Goal: Understand process/instructions: Learn how to perform a task or action

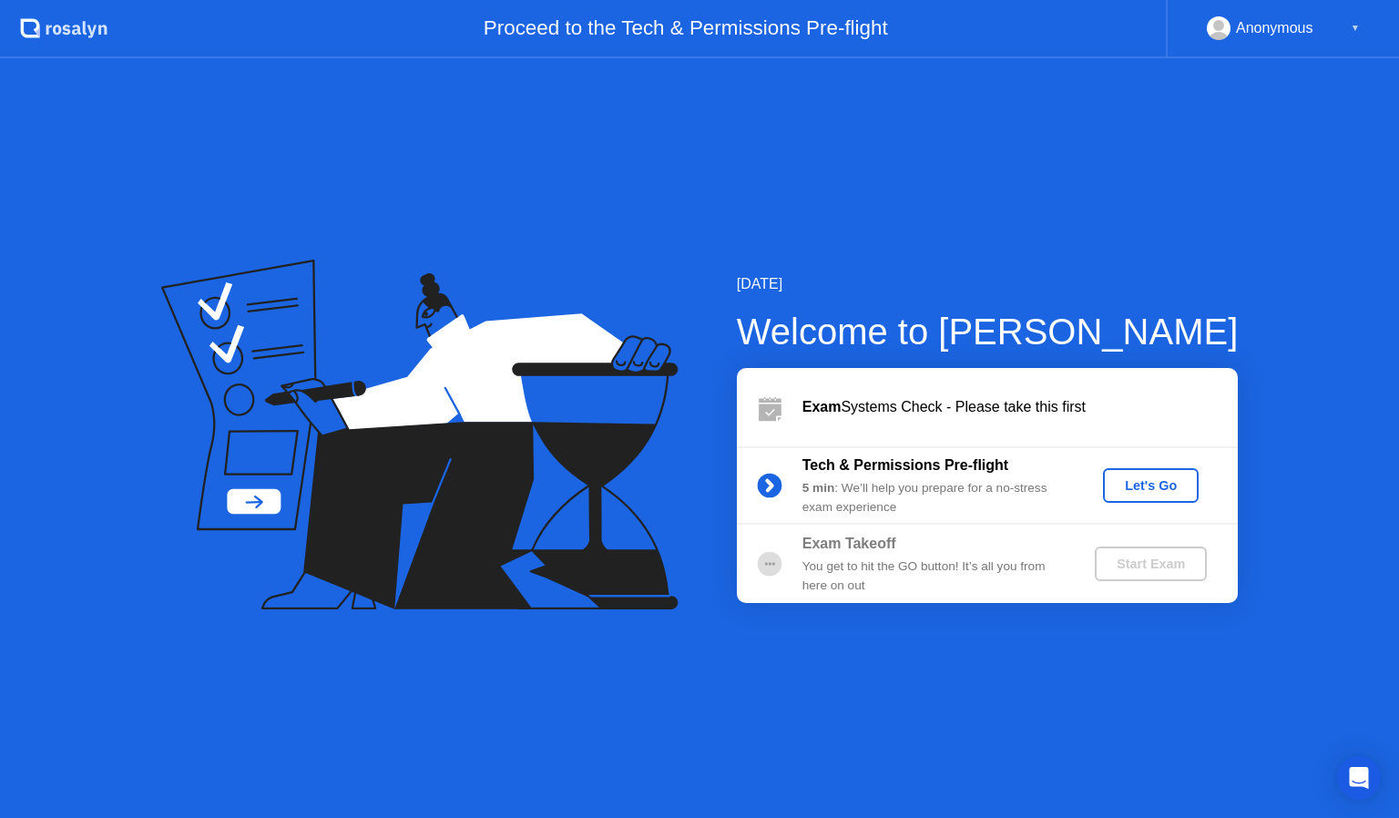
click at [1152, 486] on div "Let's Go" at bounding box center [1151, 485] width 81 height 15
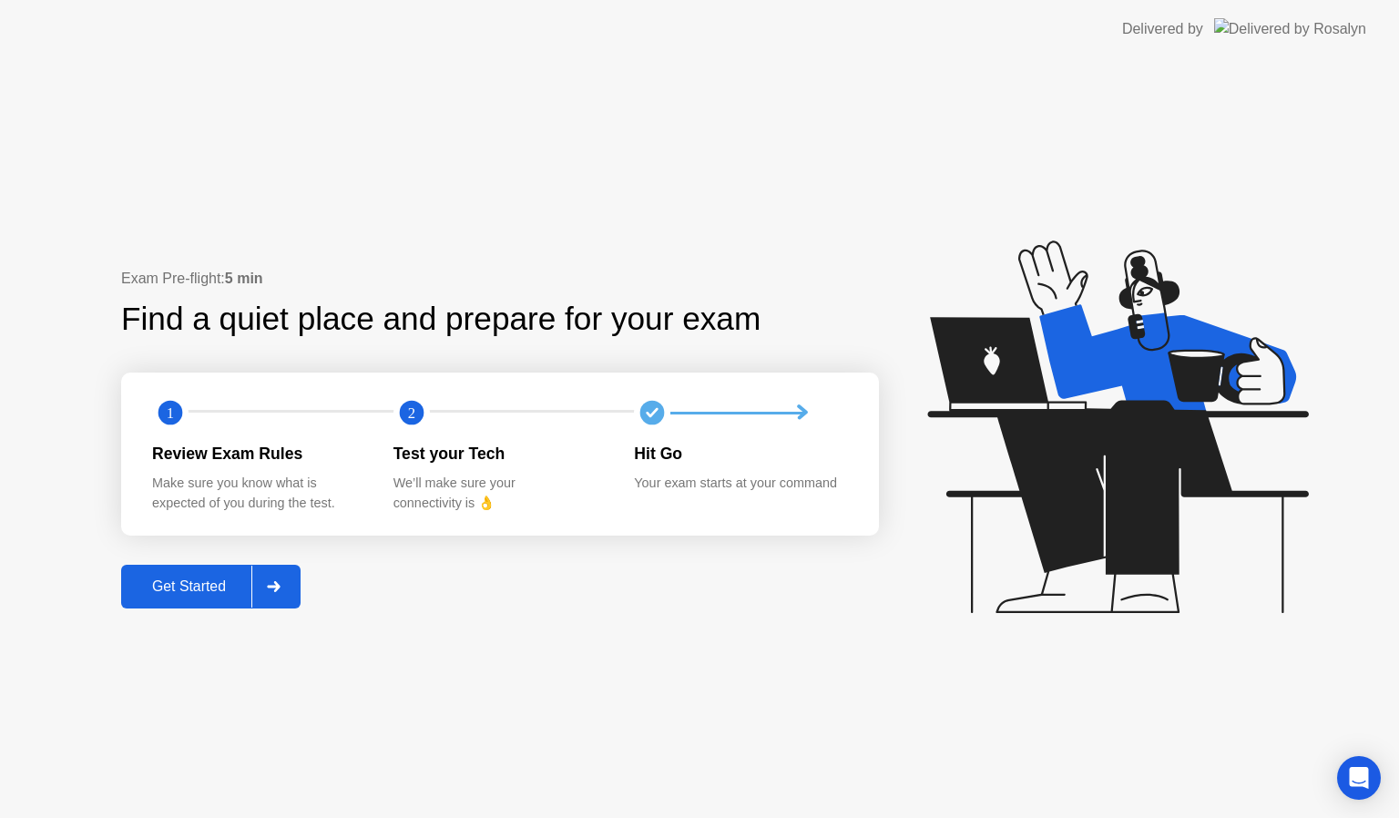
click at [195, 589] on div "Get Started" at bounding box center [189, 587] width 125 height 16
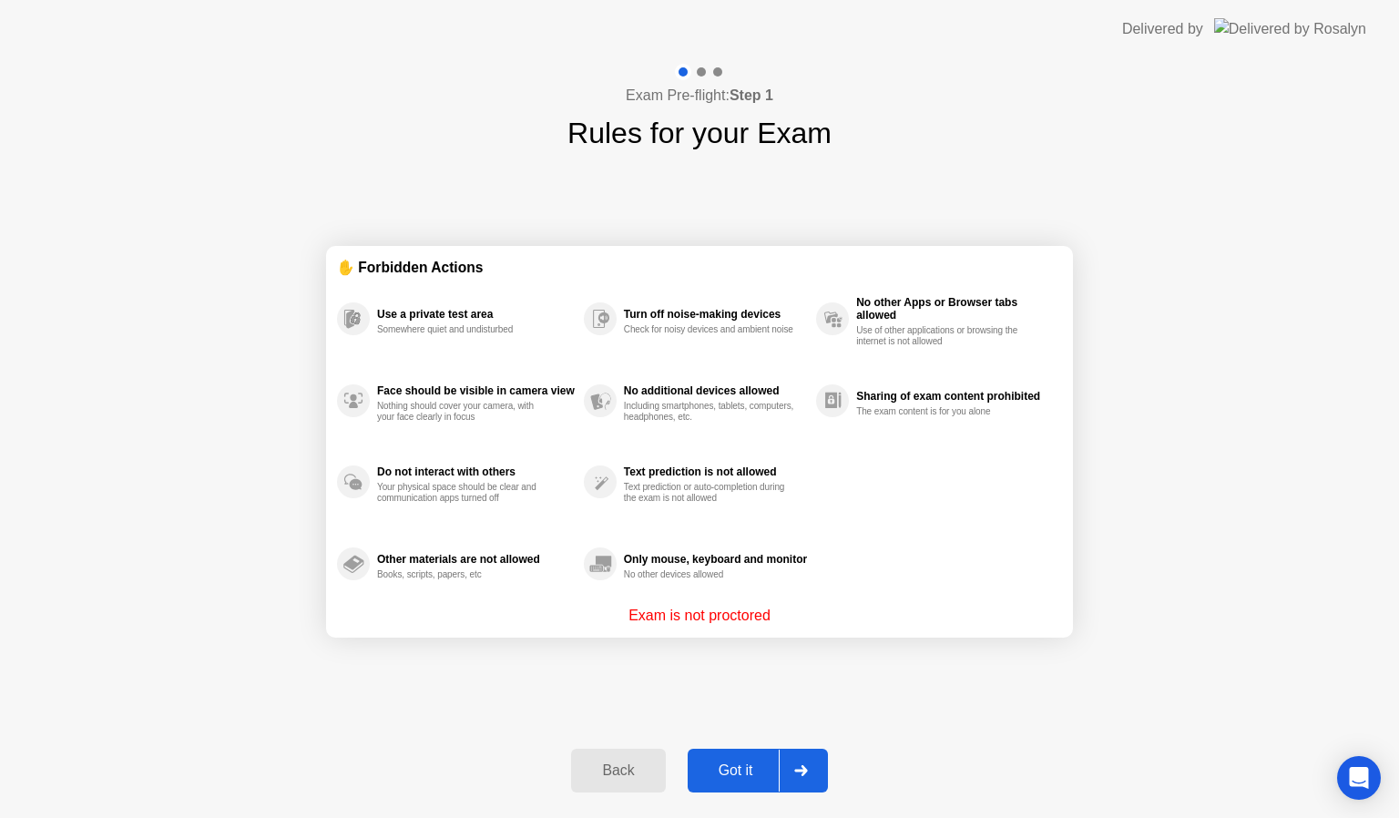
click at [732, 763] on div "Got it" at bounding box center [736, 771] width 86 height 16
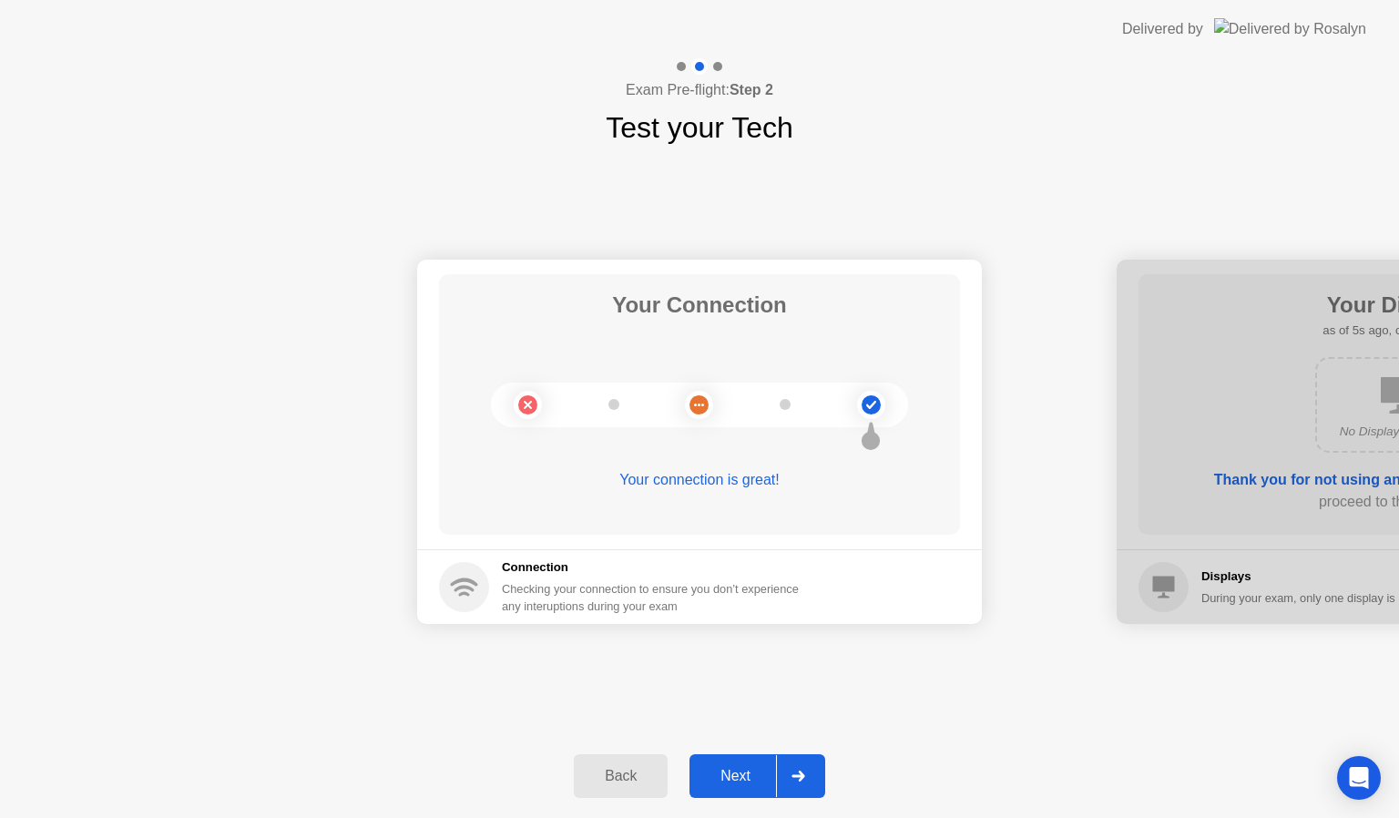
click at [799, 776] on icon at bounding box center [798, 776] width 13 height 11
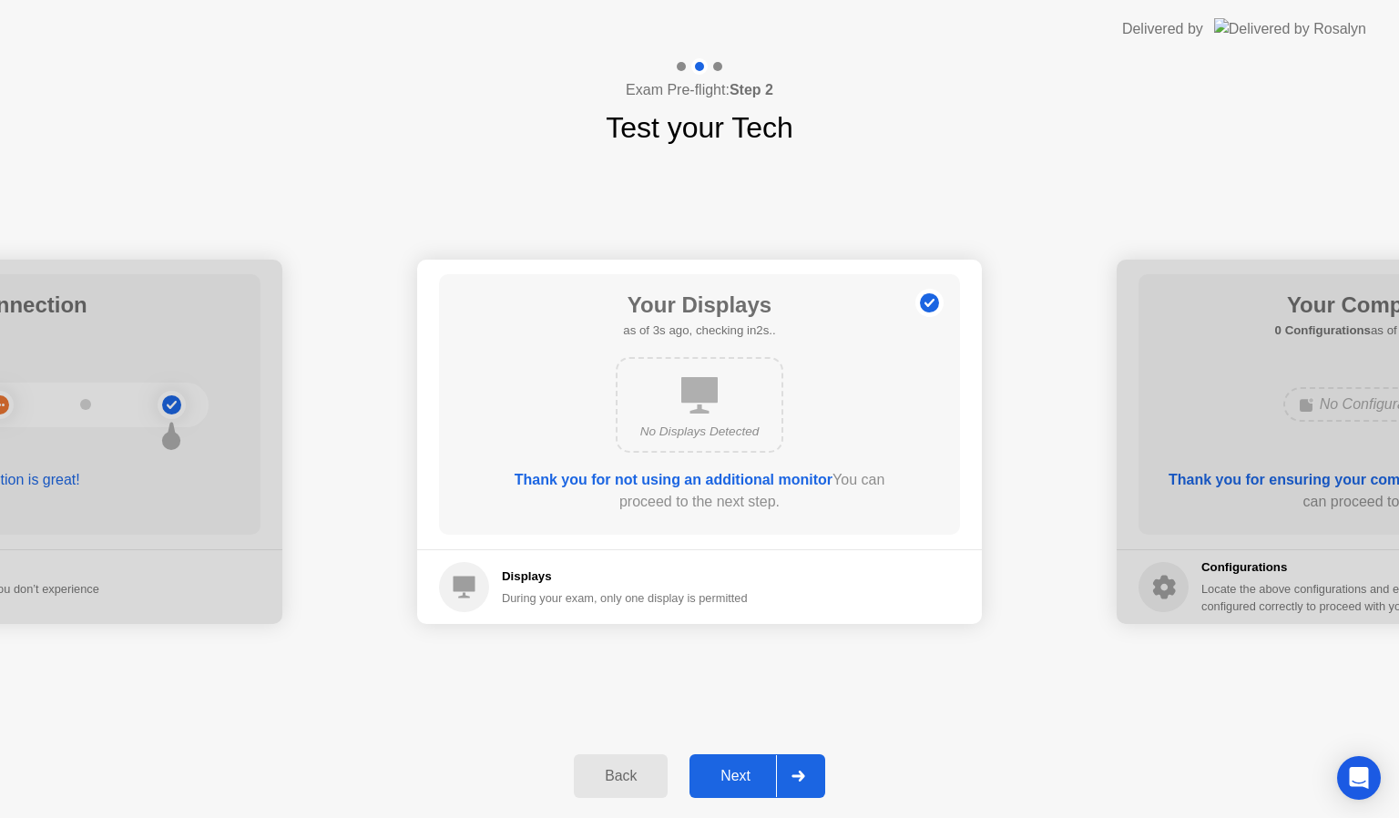
click at [798, 777] on icon at bounding box center [799, 776] width 14 height 11
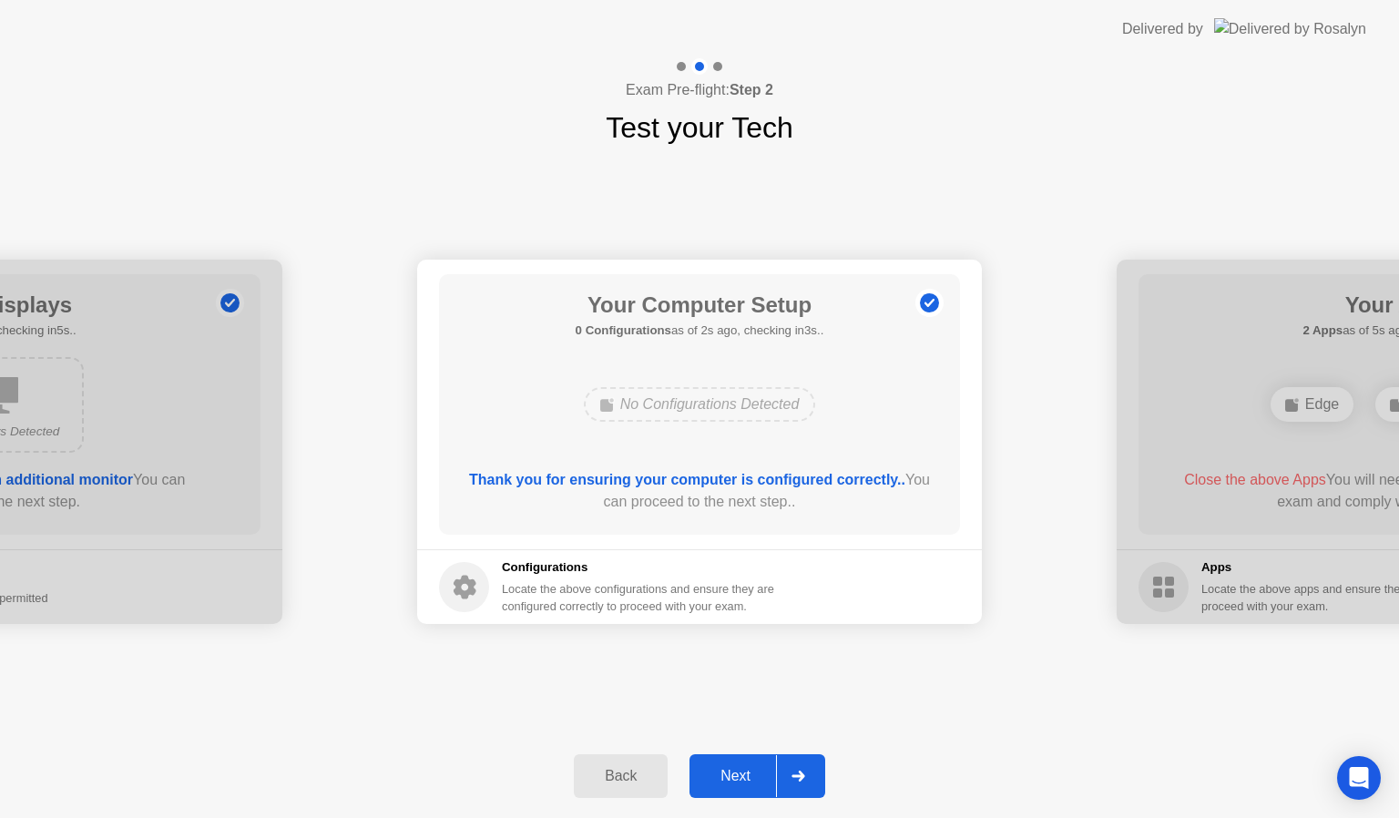
click at [798, 777] on icon at bounding box center [799, 776] width 14 height 11
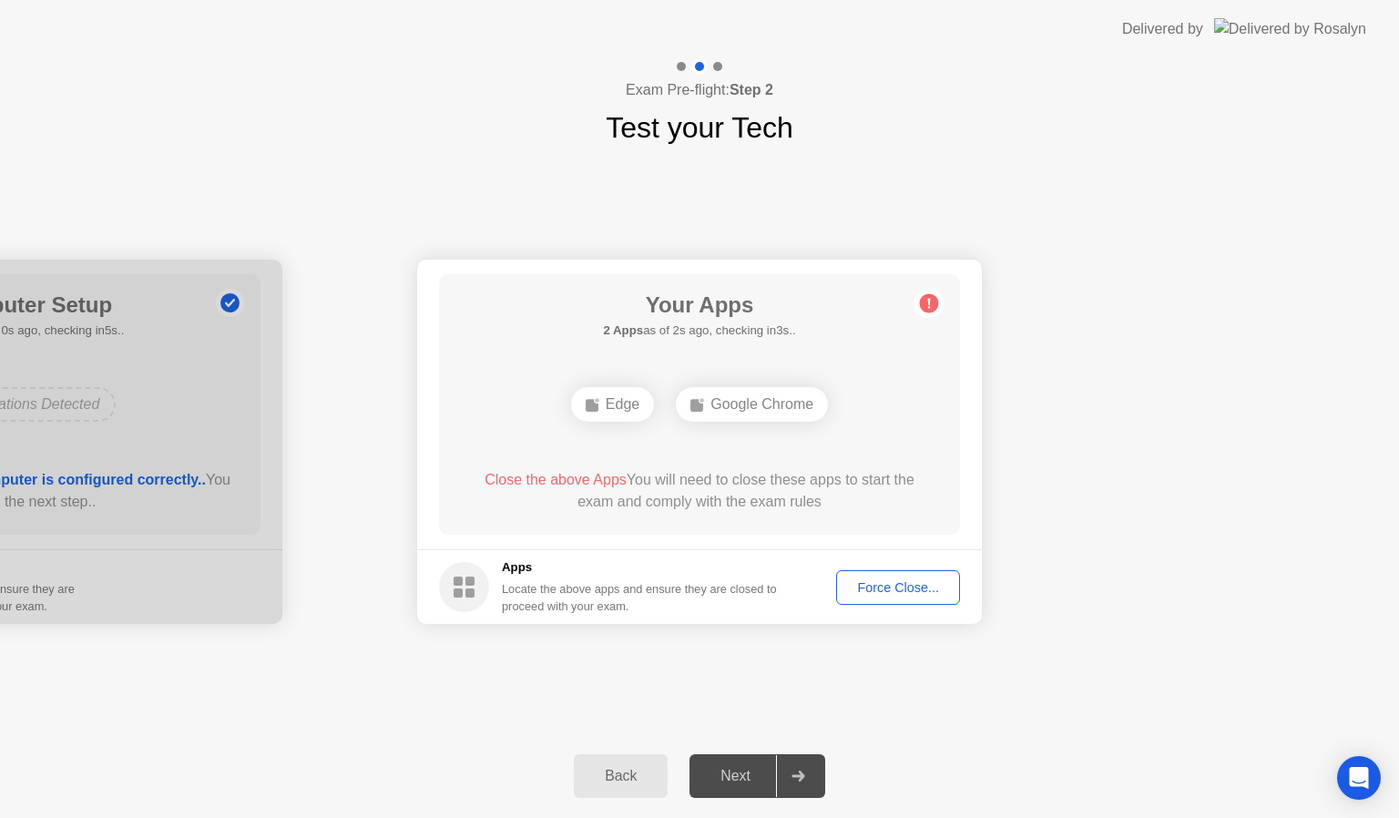
click at [616, 779] on div "Back" at bounding box center [620, 776] width 83 height 16
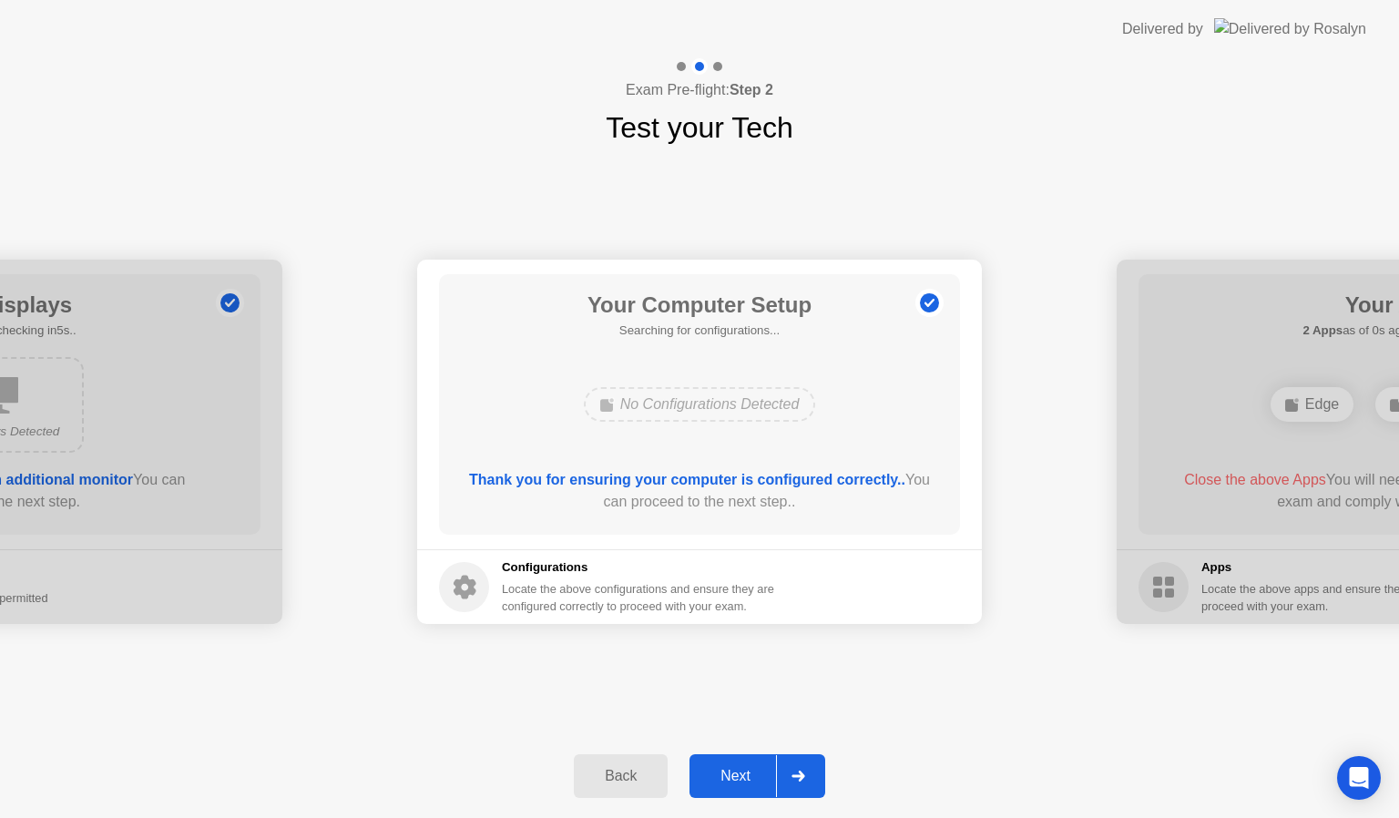
click at [617, 780] on div "Back" at bounding box center [620, 776] width 83 height 16
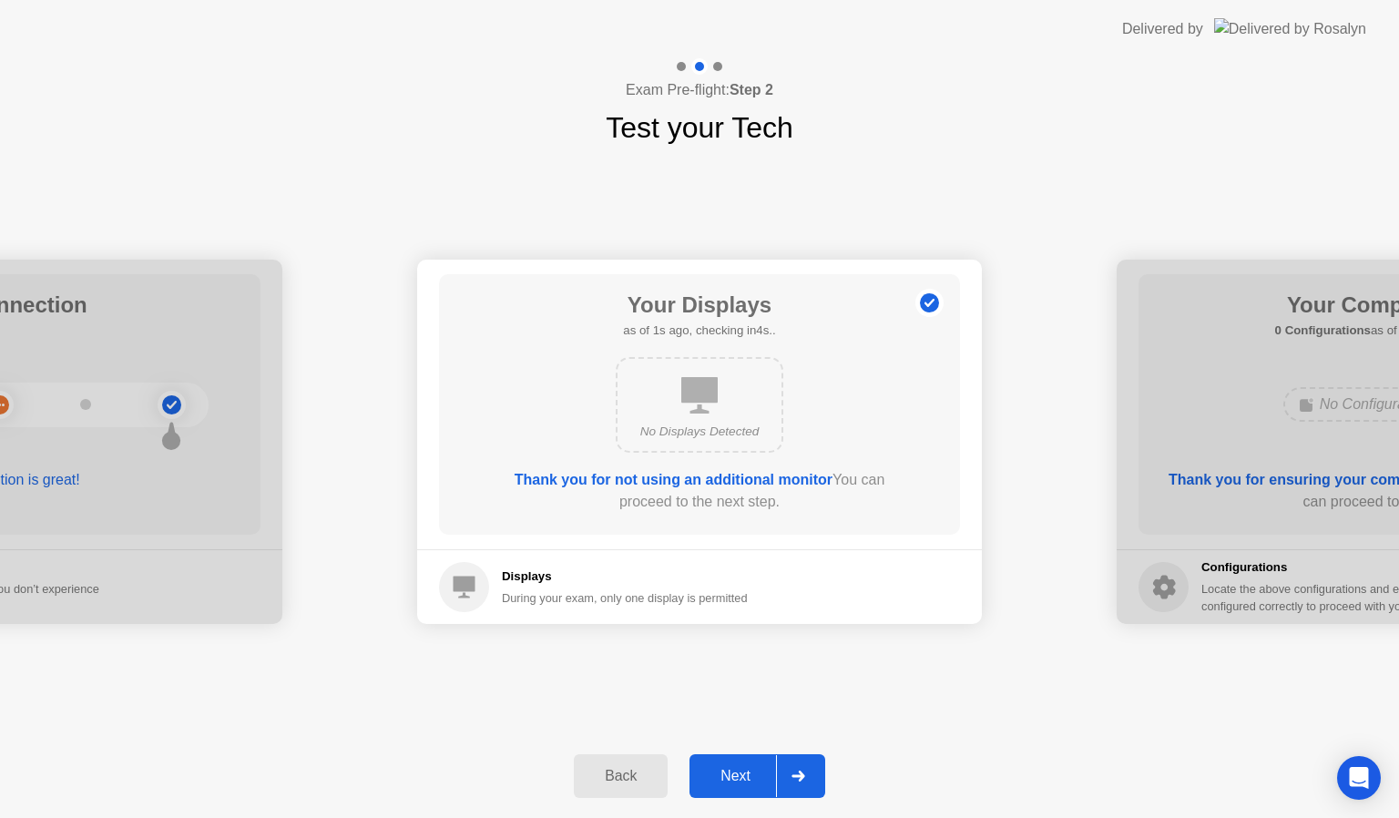
click at [685, 410] on icon at bounding box center [700, 395] width 36 height 36
click at [479, 587] on circle at bounding box center [464, 587] width 50 height 50
click at [813, 783] on div at bounding box center [798, 776] width 44 height 42
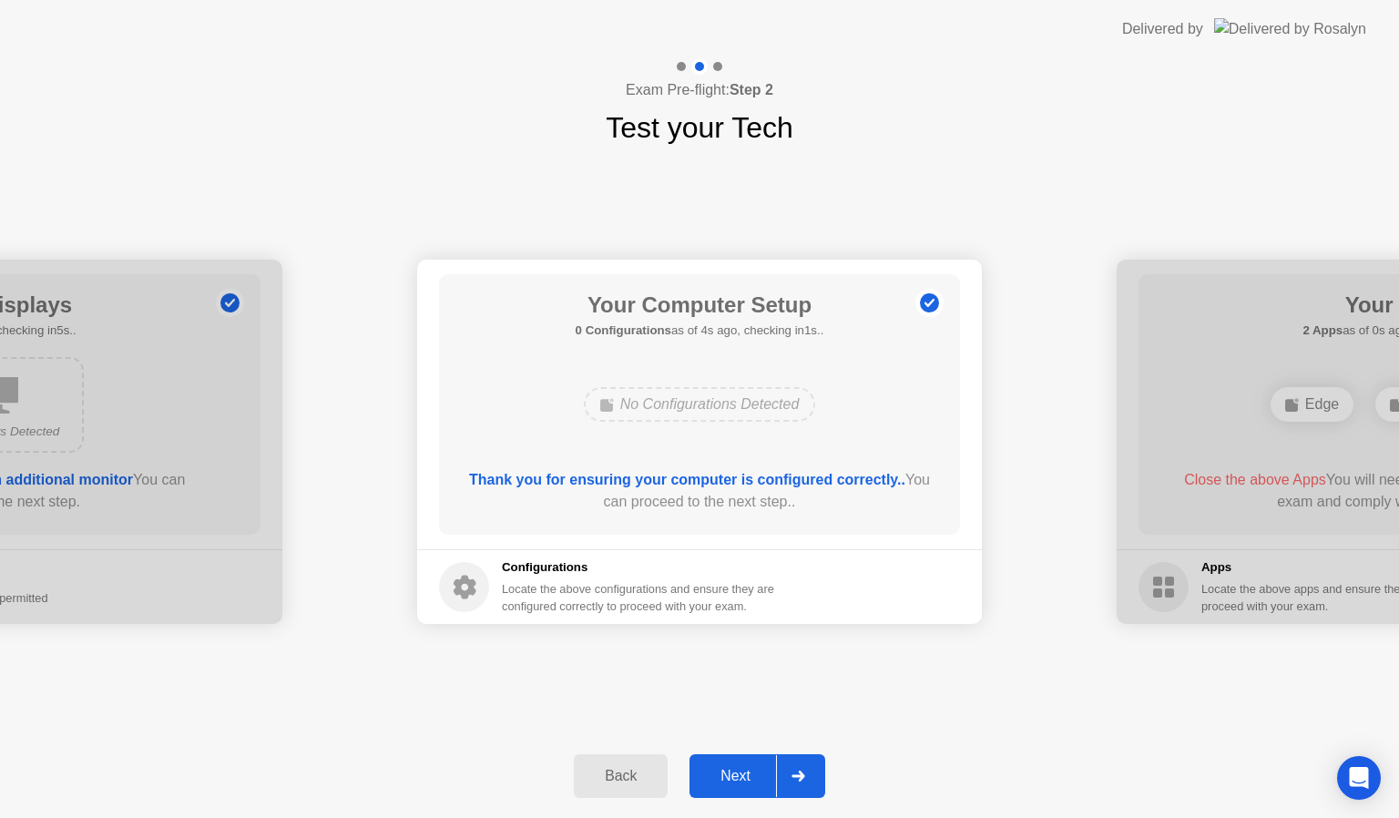
click at [802, 771] on icon at bounding box center [799, 776] width 14 height 11
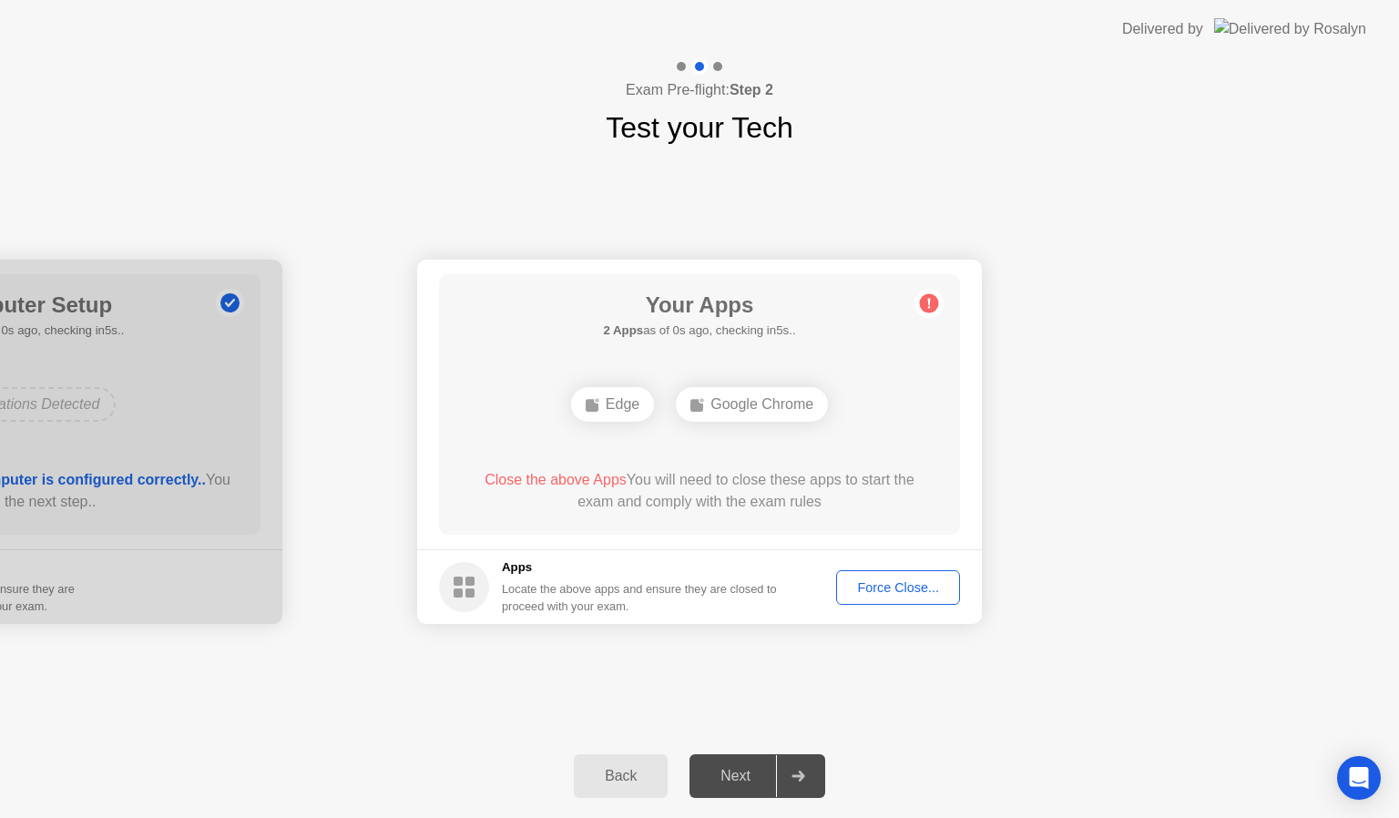
click at [610, 774] on div "Back" at bounding box center [620, 776] width 83 height 16
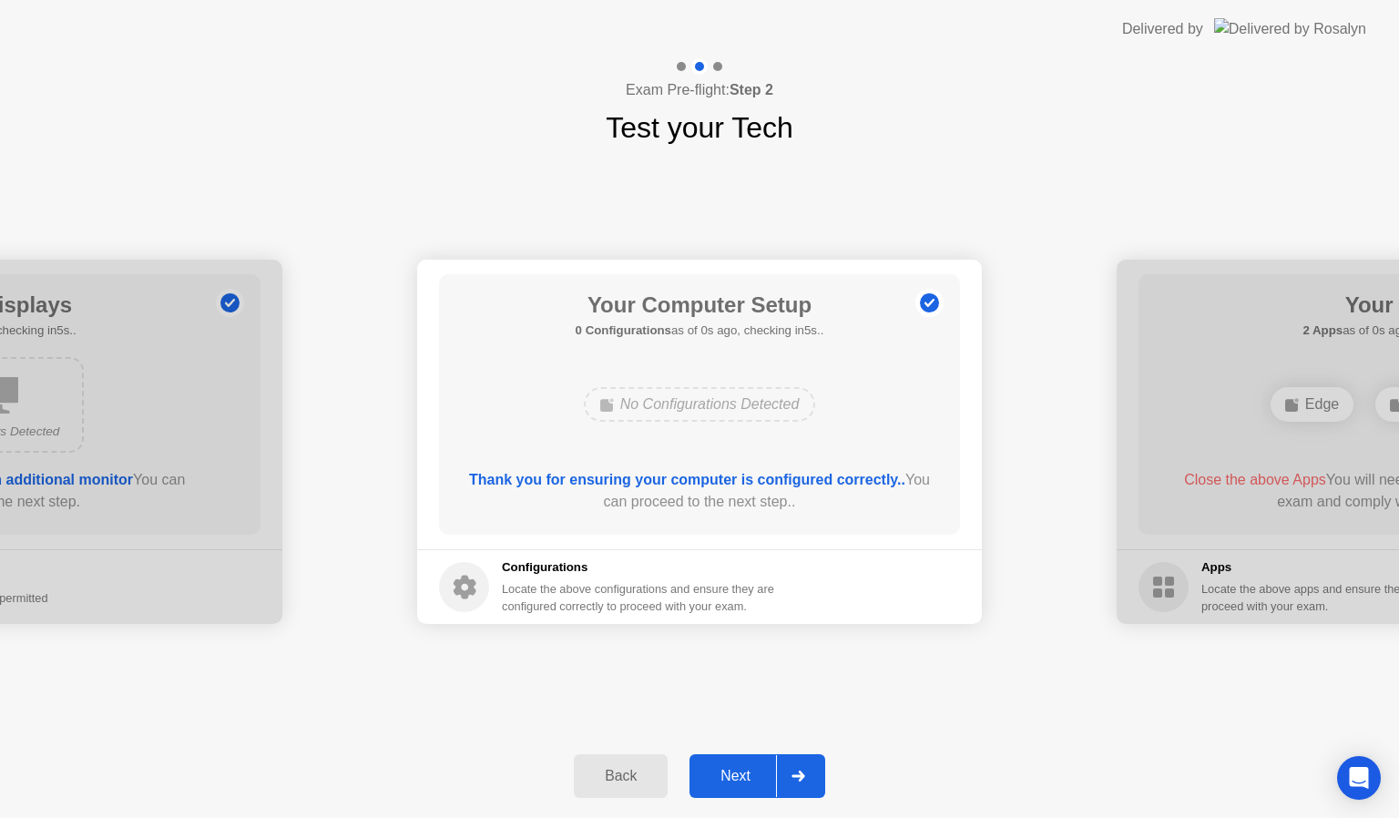
click at [610, 774] on div "Back" at bounding box center [620, 776] width 83 height 16
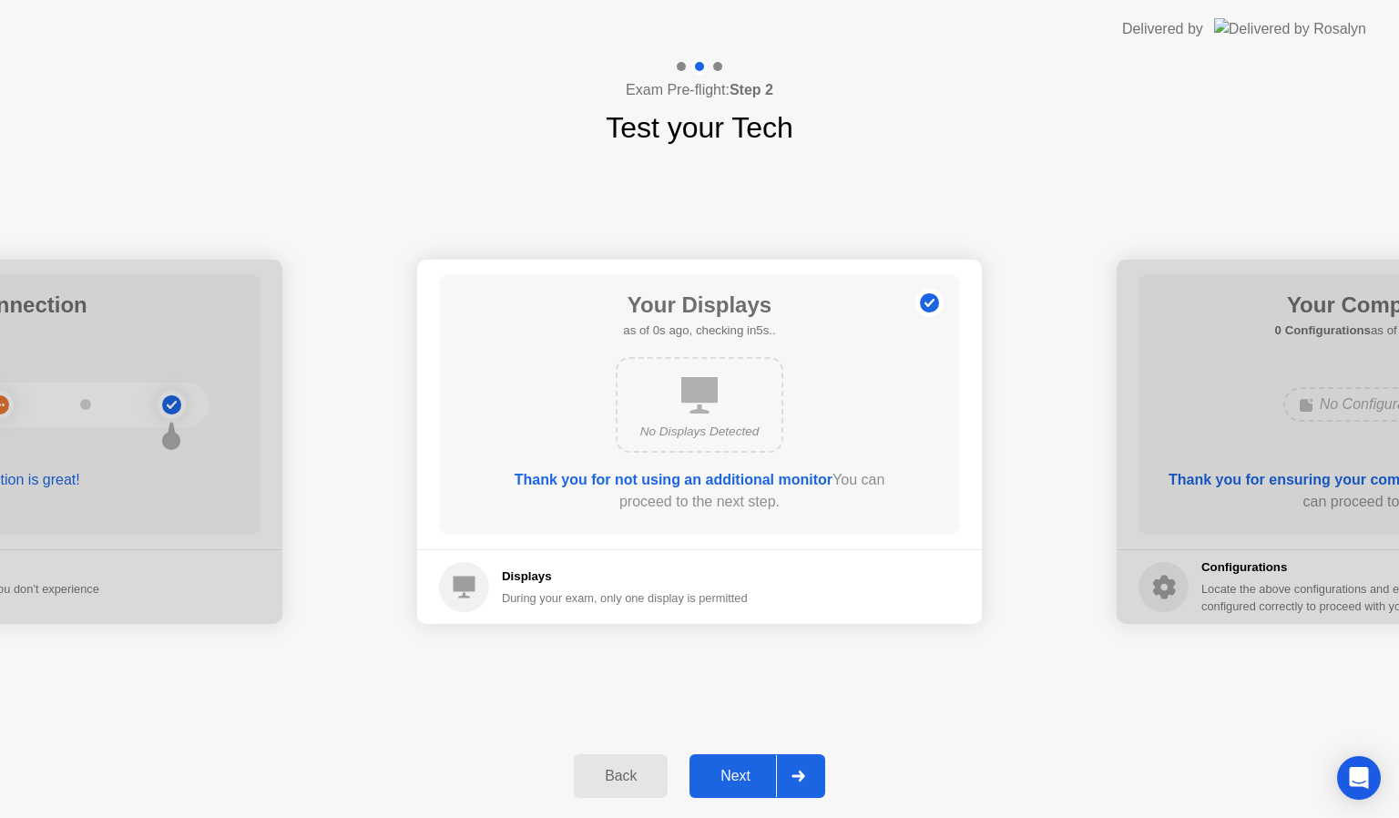
click at [610, 774] on div "Back" at bounding box center [620, 776] width 83 height 16
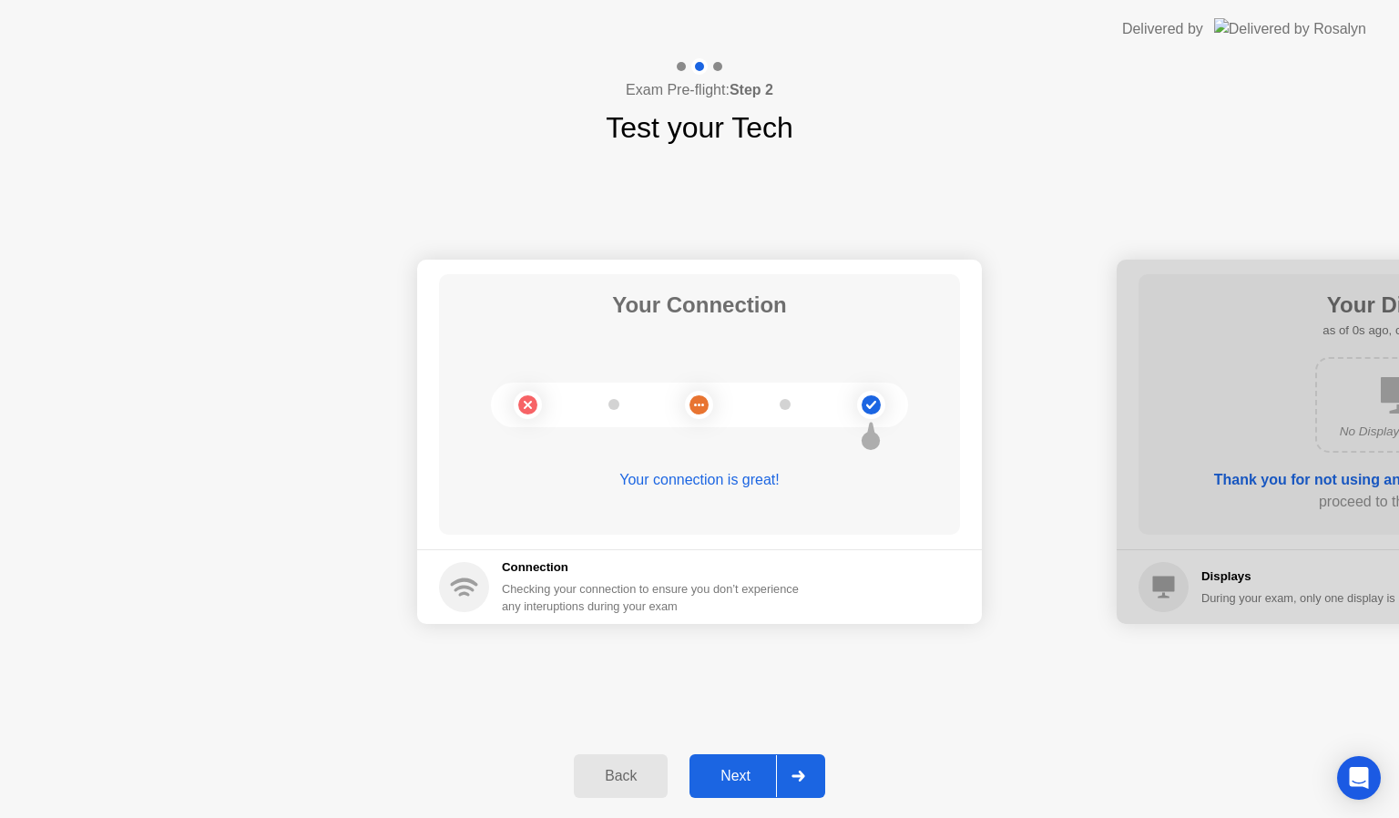
click at [802, 776] on icon at bounding box center [798, 776] width 13 height 11
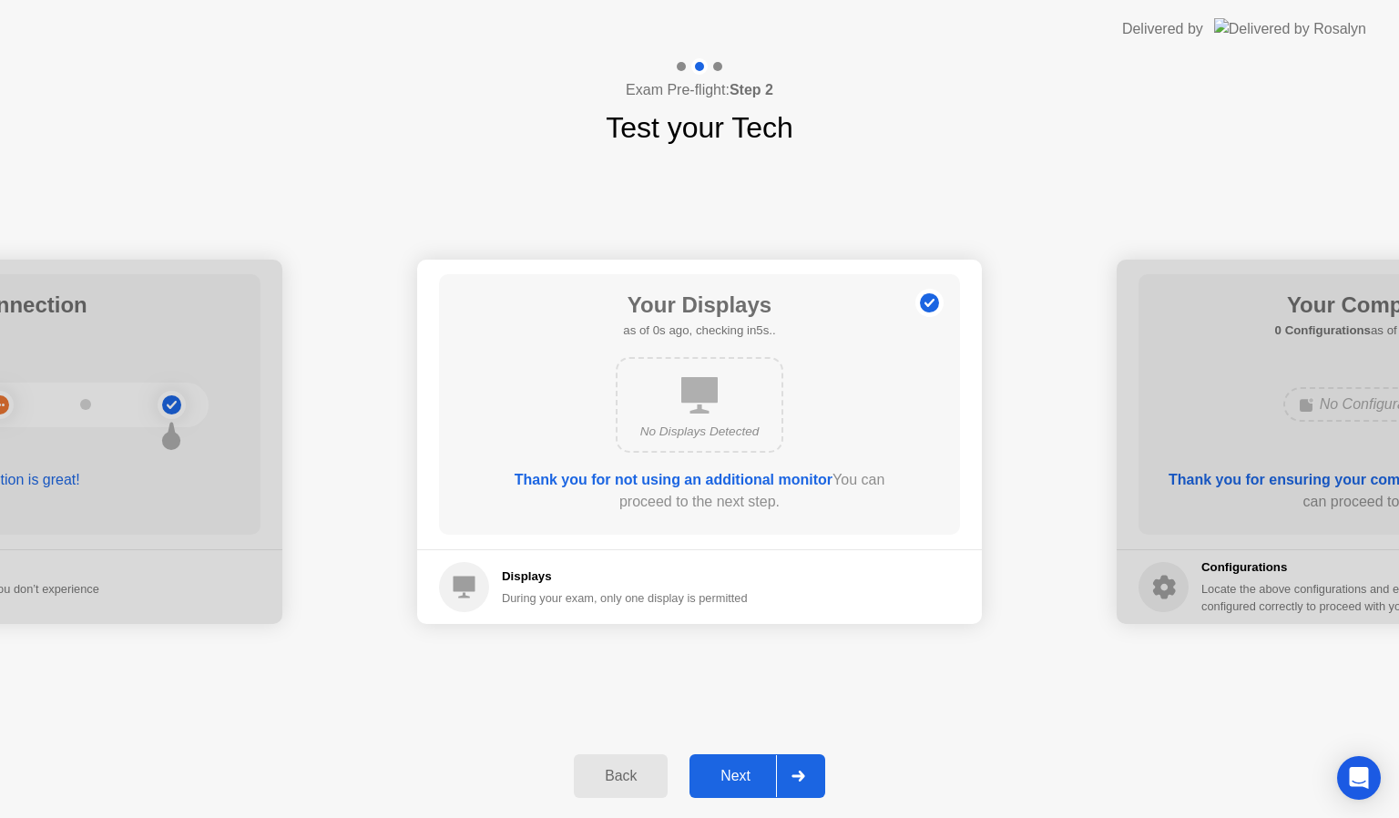
click at [802, 776] on icon at bounding box center [798, 776] width 13 height 11
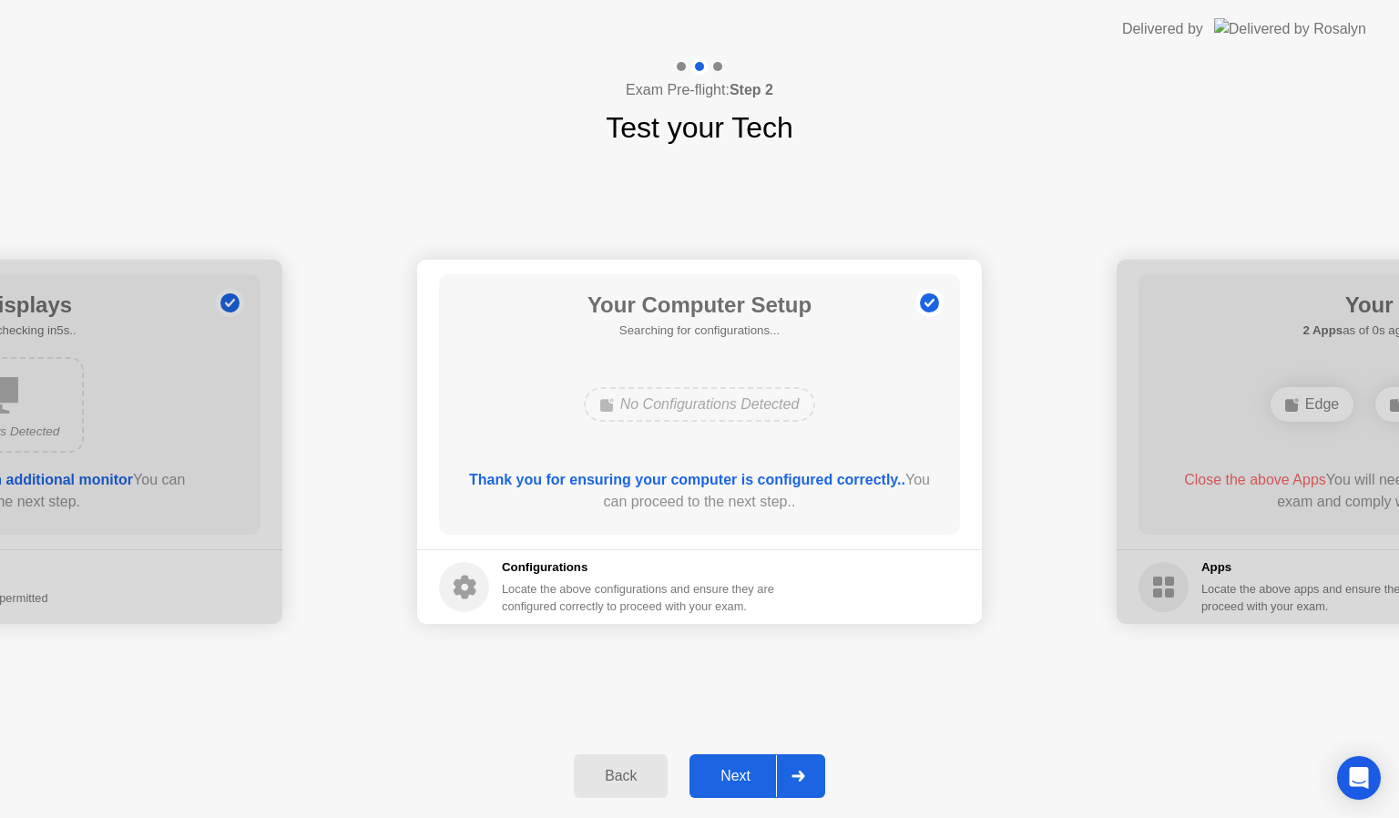
click at [802, 776] on icon at bounding box center [798, 776] width 13 height 11
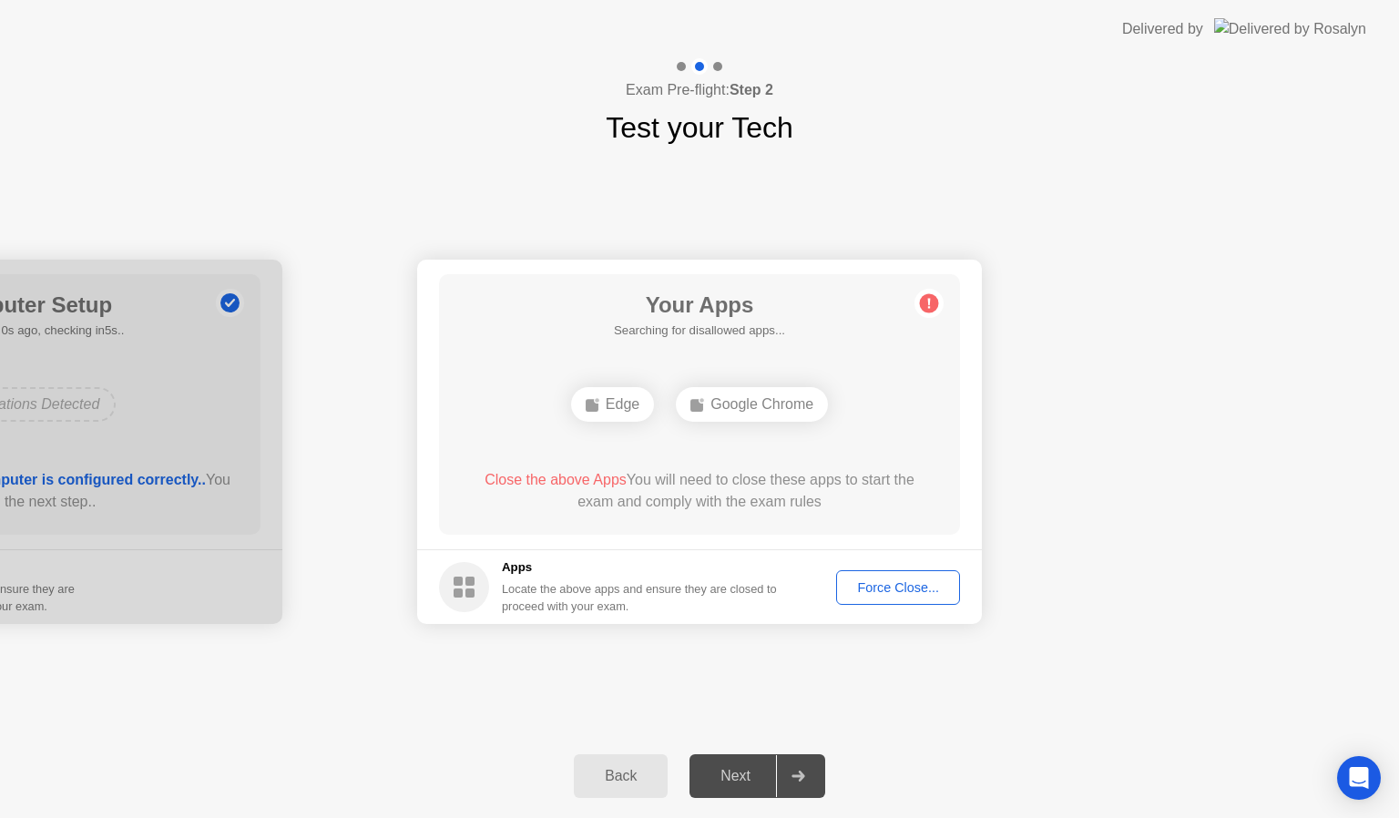
click at [802, 776] on icon at bounding box center [798, 776] width 13 height 11
click at [734, 784] on div "Next" at bounding box center [735, 776] width 81 height 16
click at [918, 590] on div "Force Close..." at bounding box center [898, 587] width 111 height 15
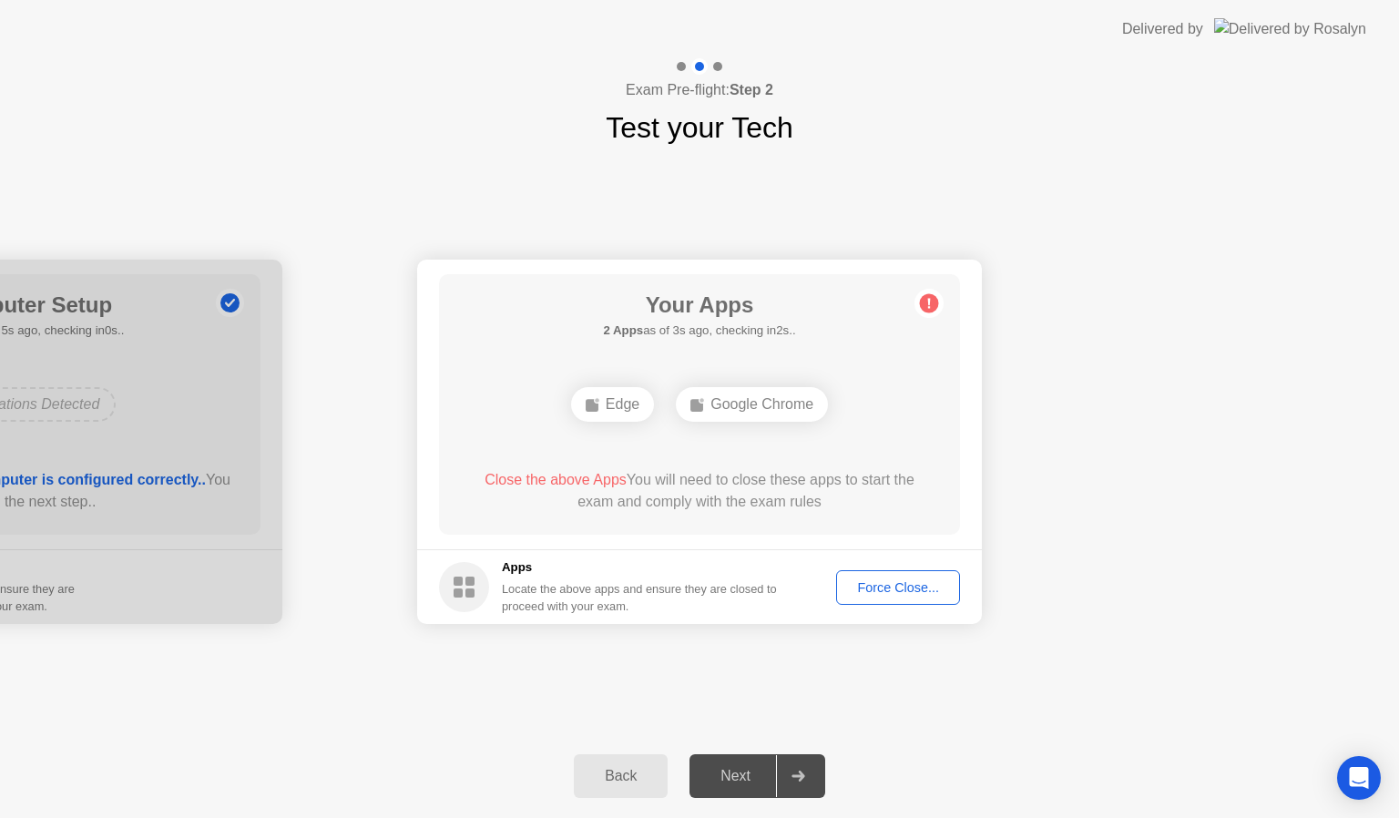
click at [893, 588] on div "Force Close..." at bounding box center [898, 587] width 111 height 15
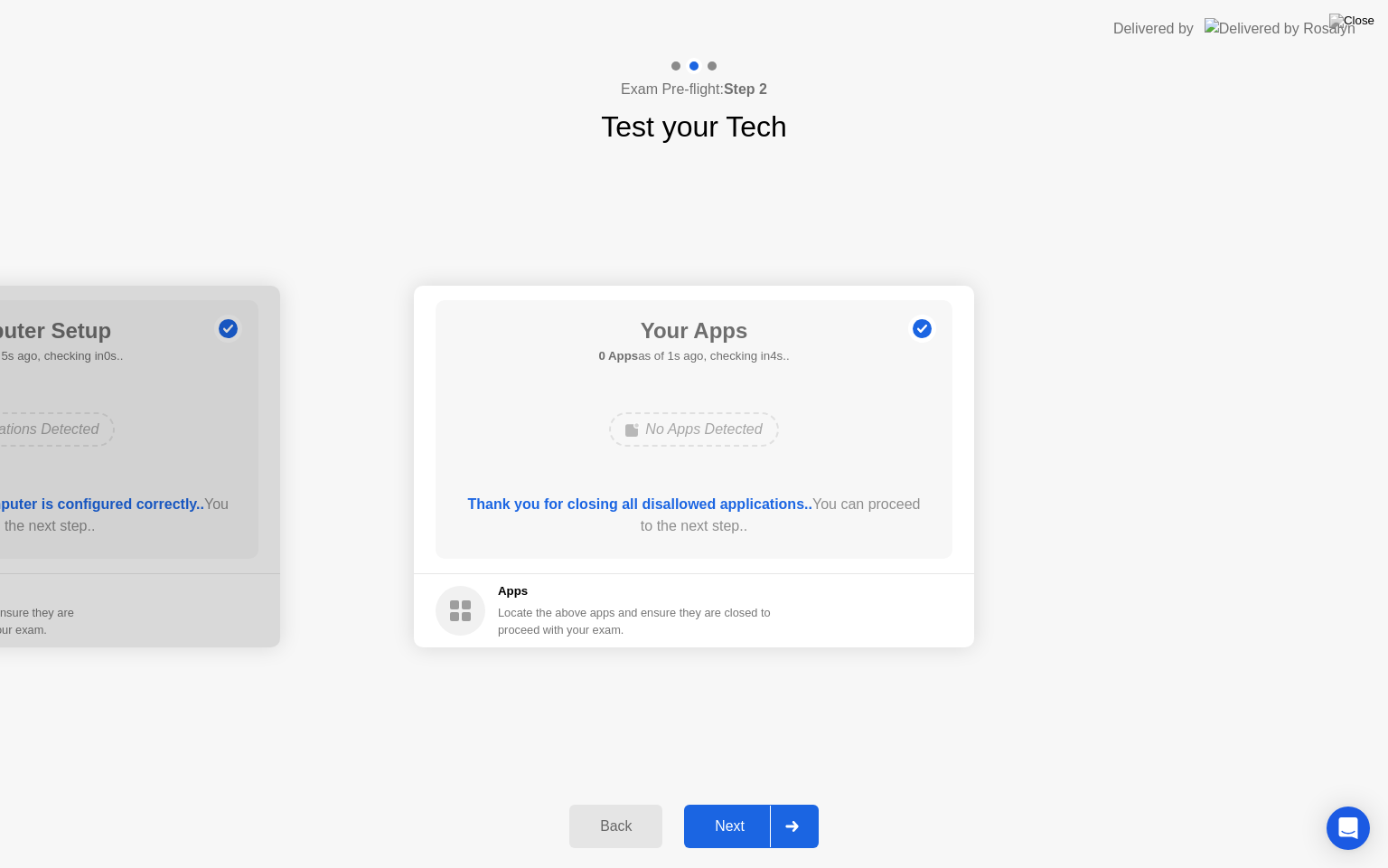
click at [623, 810] on div "Back" at bounding box center [615, 826] width 82 height 16
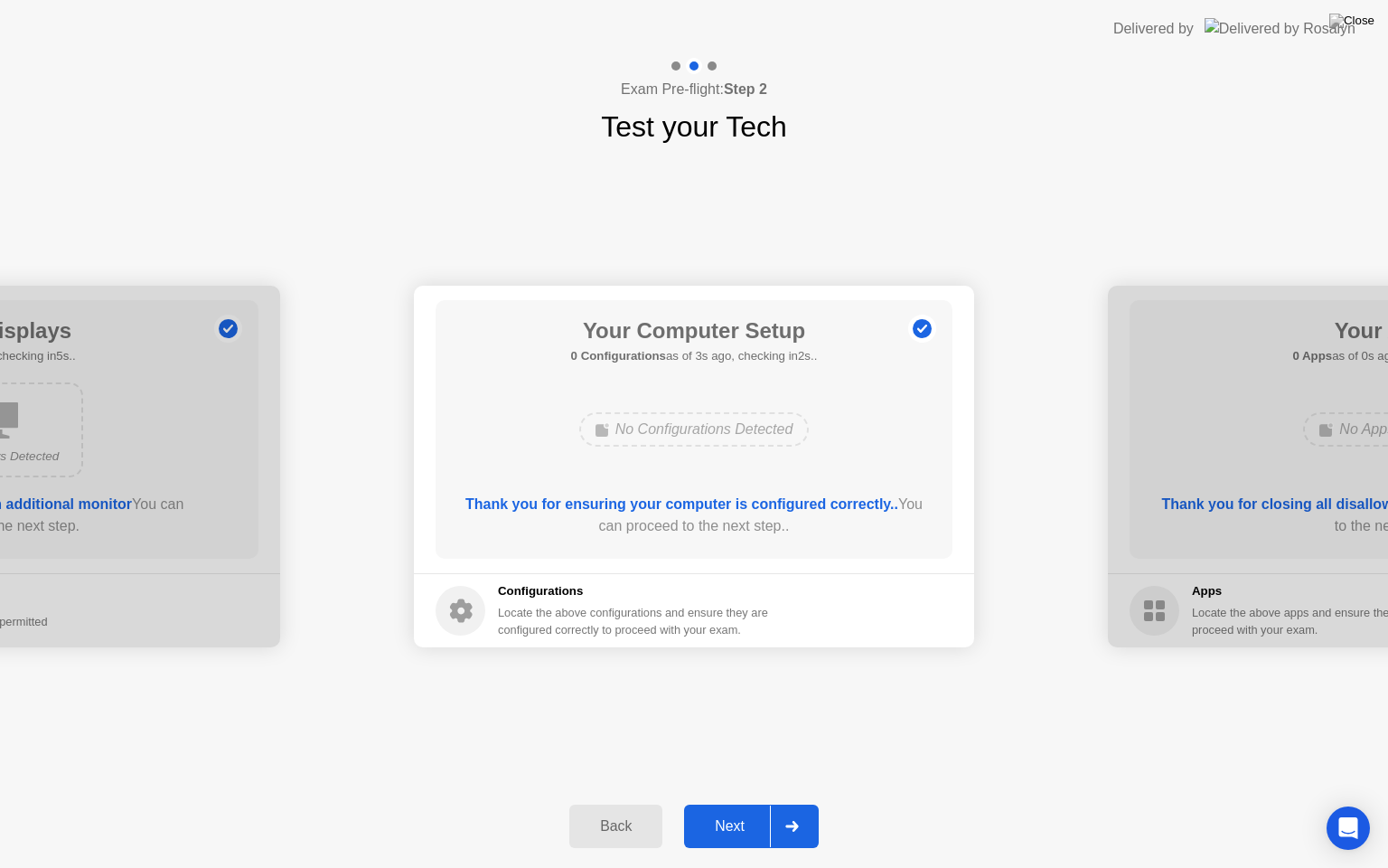
click at [709, 810] on div "Next" at bounding box center [729, 826] width 80 height 16
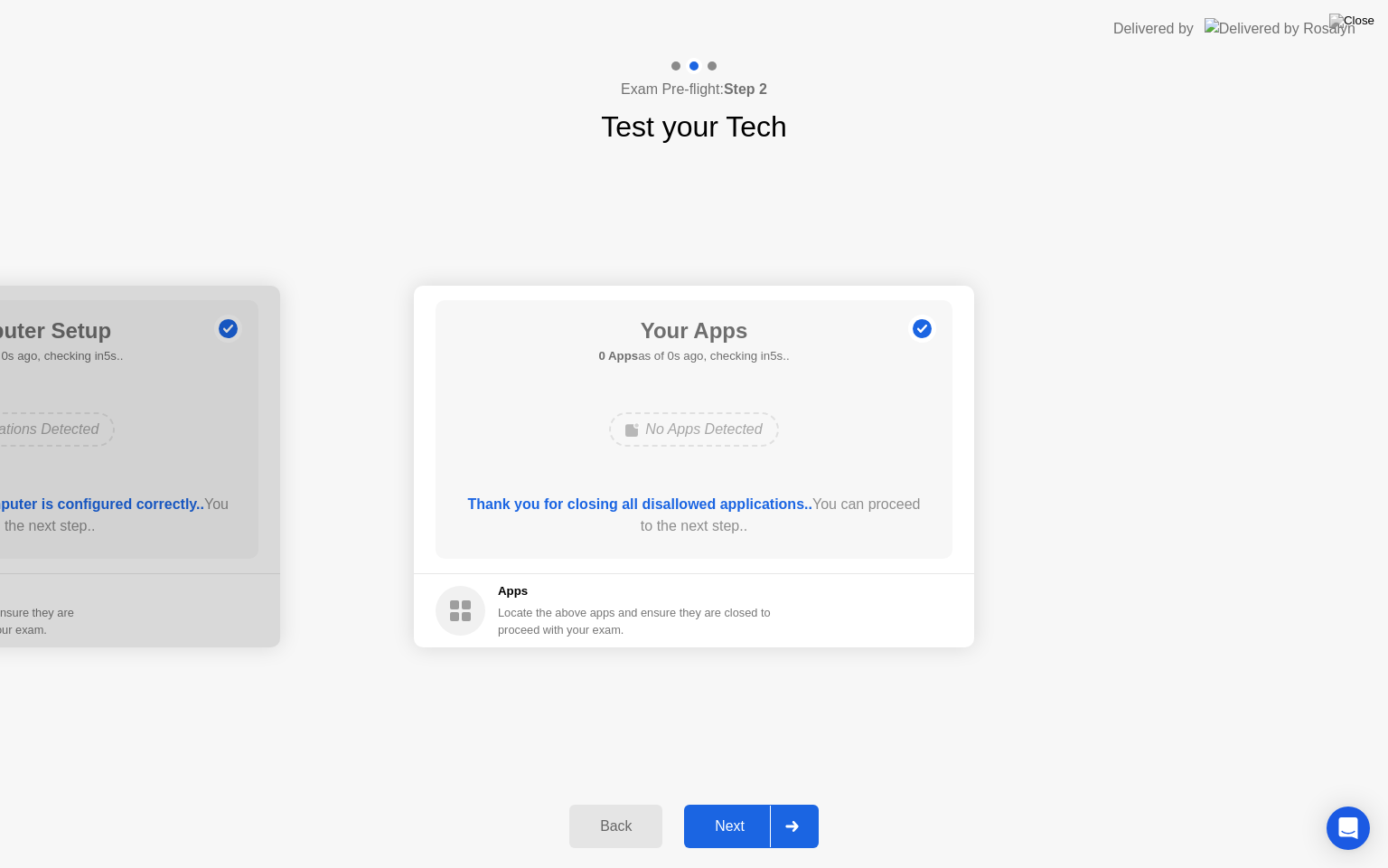
click at [640, 810] on div "Back" at bounding box center [615, 826] width 82 height 16
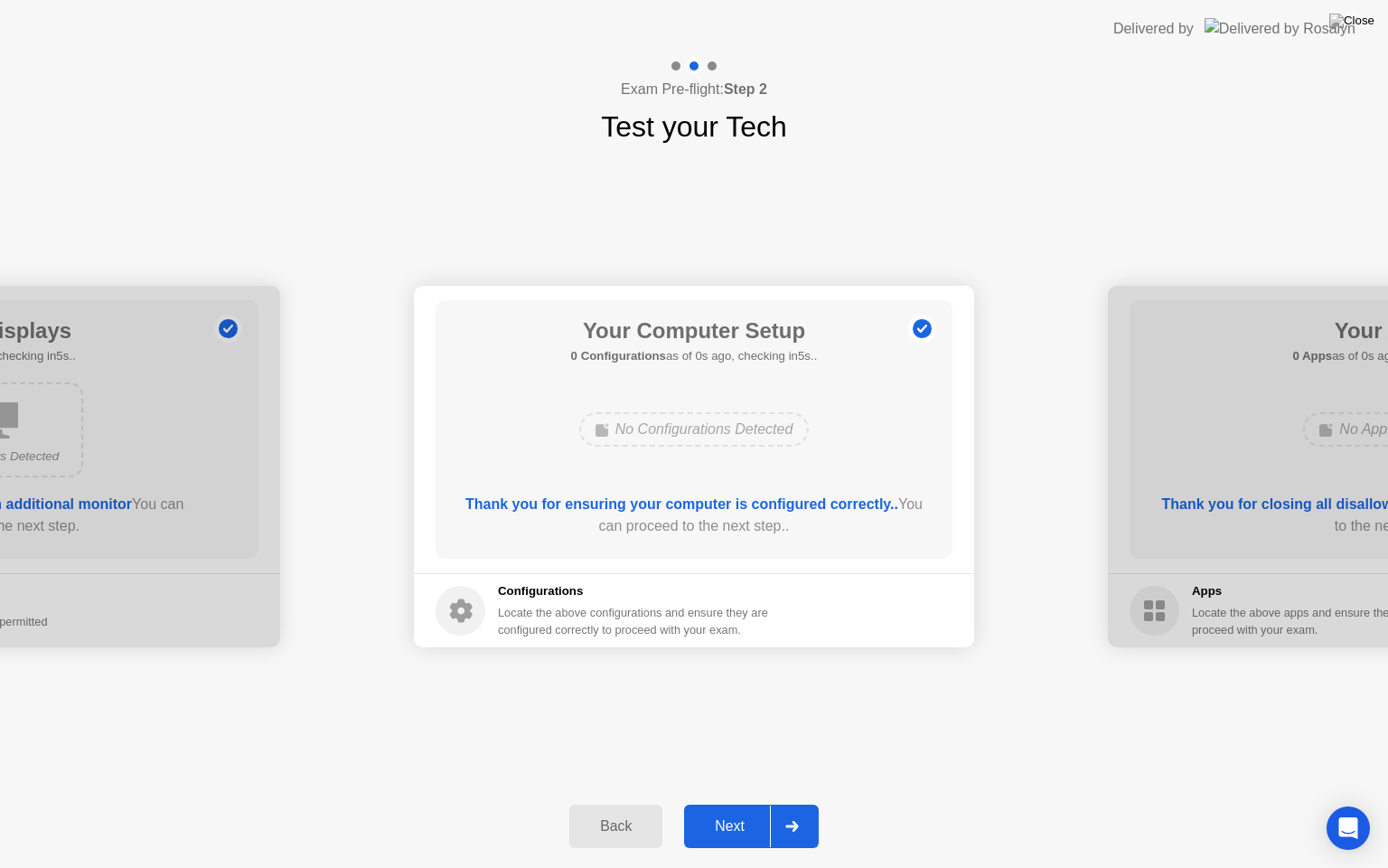
click at [640, 810] on div "Back" at bounding box center [615, 826] width 82 height 16
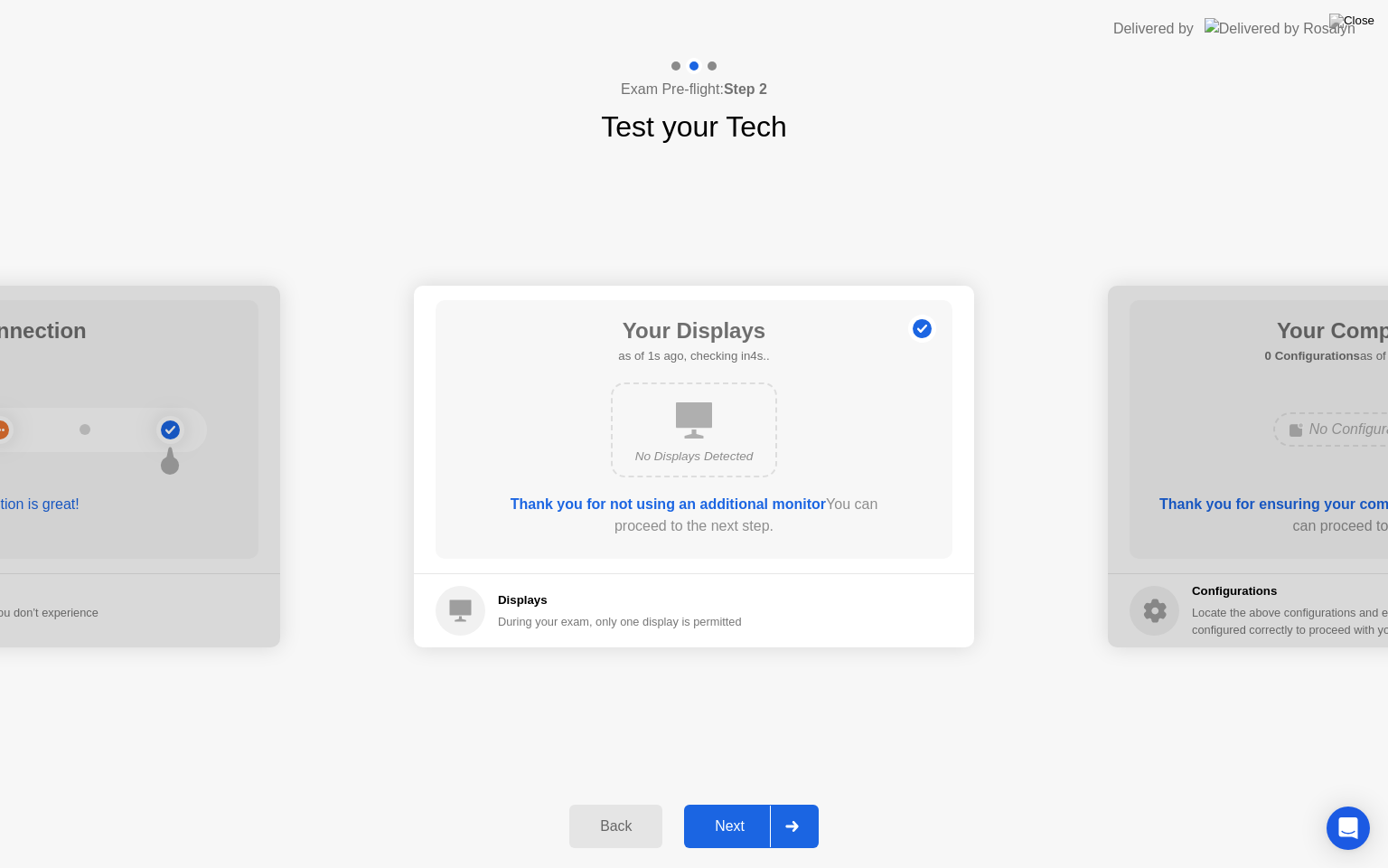
click at [604, 810] on div "Back" at bounding box center [615, 826] width 82 height 16
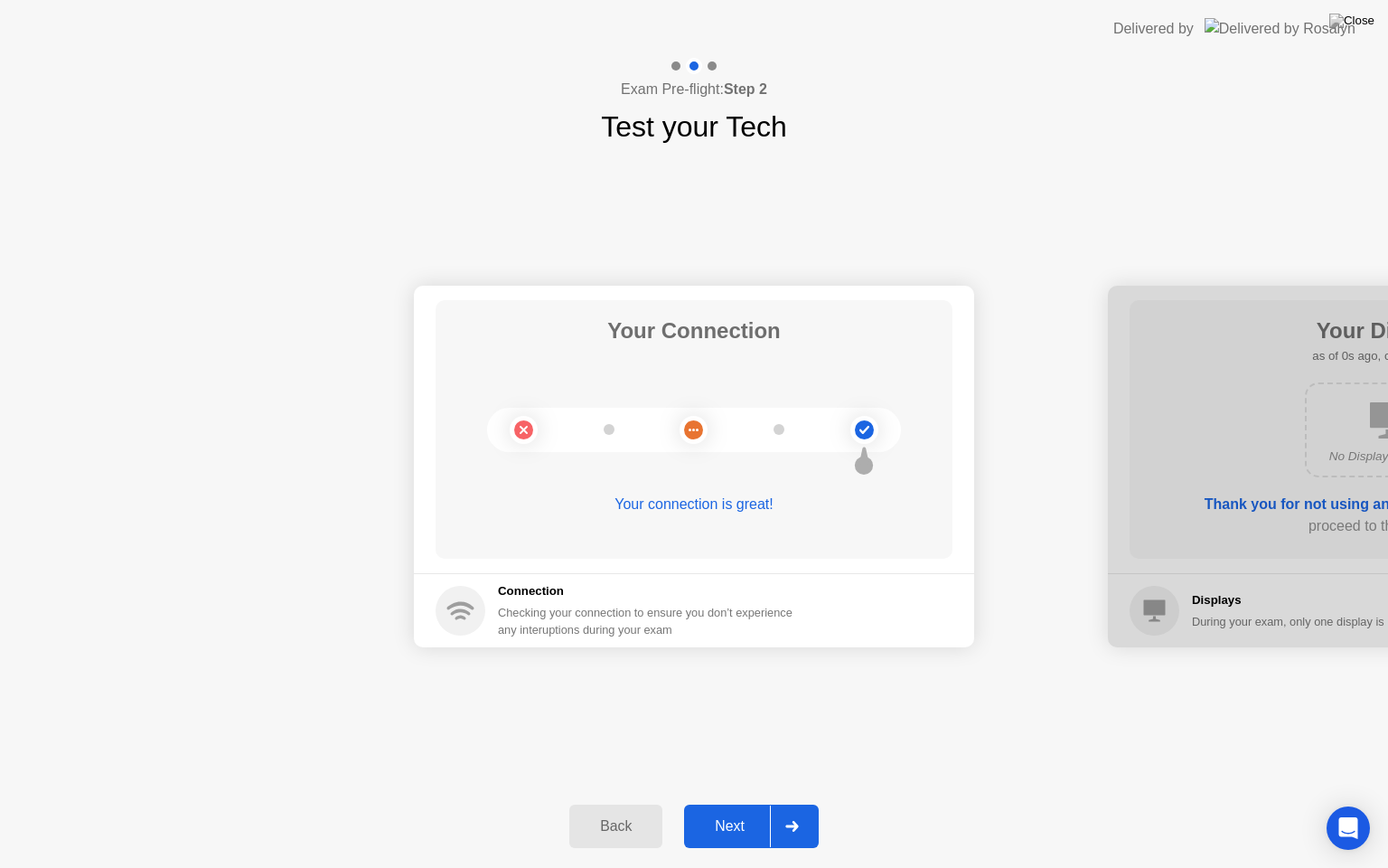
click at [695, 434] on circle at bounding box center [694, 430] width 19 height 19
click at [514, 432] on circle at bounding box center [524, 430] width 28 height 28
click at [1347, 810] on icon "Open Intercom Messenger" at bounding box center [1347, 828] width 21 height 24
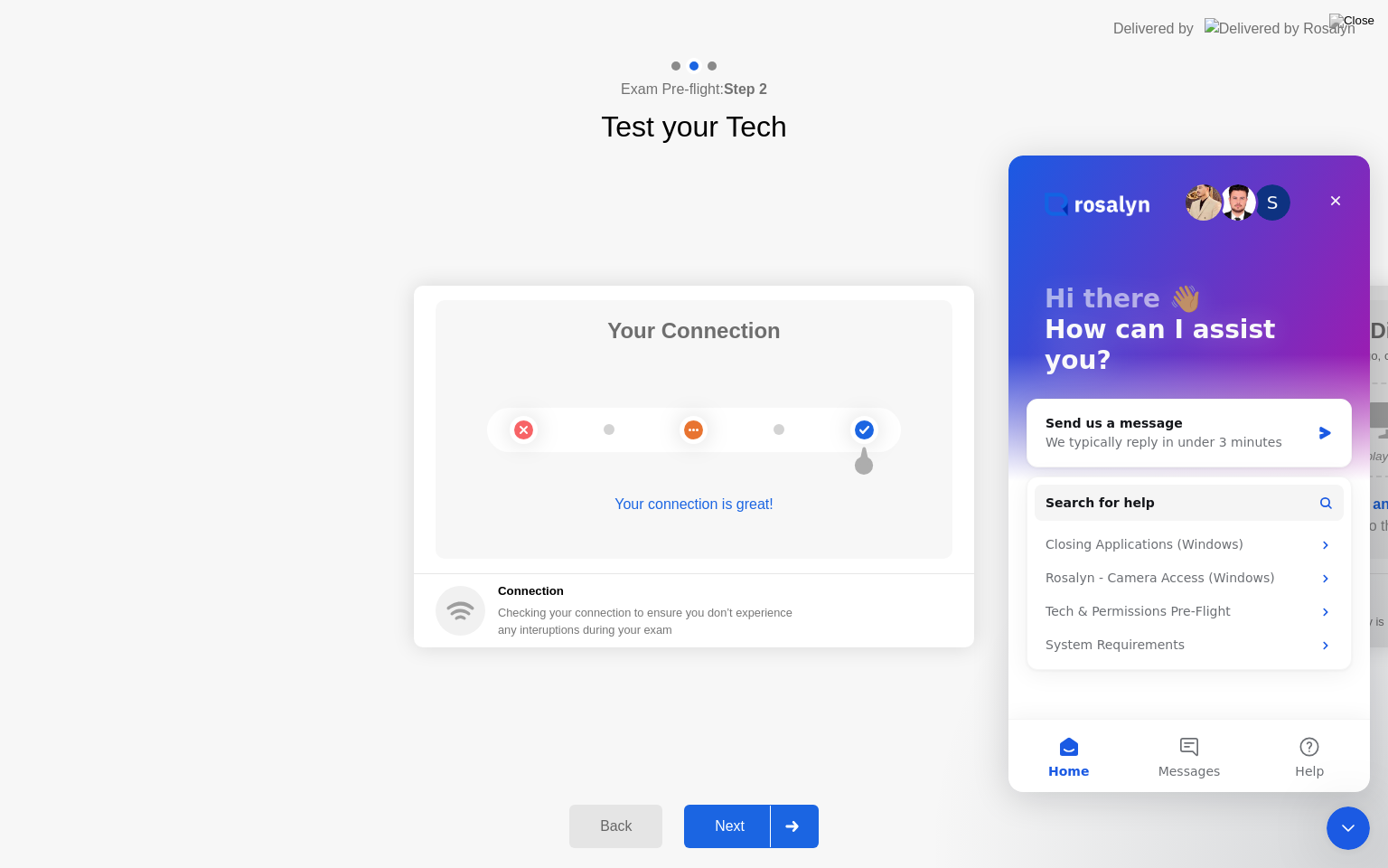
click at [950, 773] on div "Your Connection Your connection is great! Connection Checking your connection t…" at bounding box center [694, 465] width 1388 height 636
drag, startPoint x: 950, startPoint y: 773, endPoint x: 804, endPoint y: 741, distance: 149.5
click at [804, 741] on div "Your Connection Your connection is great! Connection Checking your connection t…" at bounding box center [694, 465] width 1388 height 636
click at [1341, 202] on icon "Close" at bounding box center [1335, 200] width 15 height 15
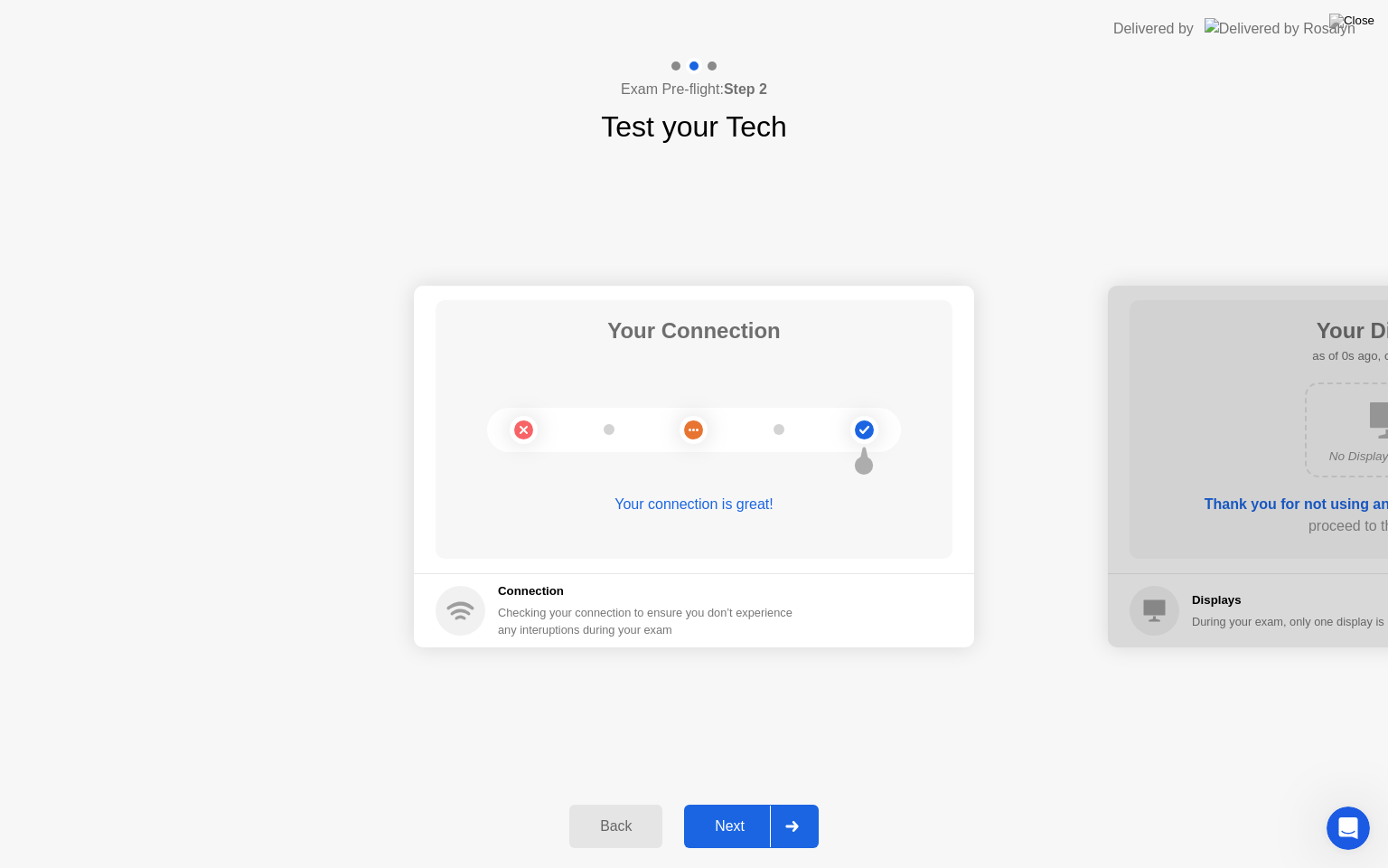
click at [593, 810] on div "Back" at bounding box center [615, 826] width 82 height 16
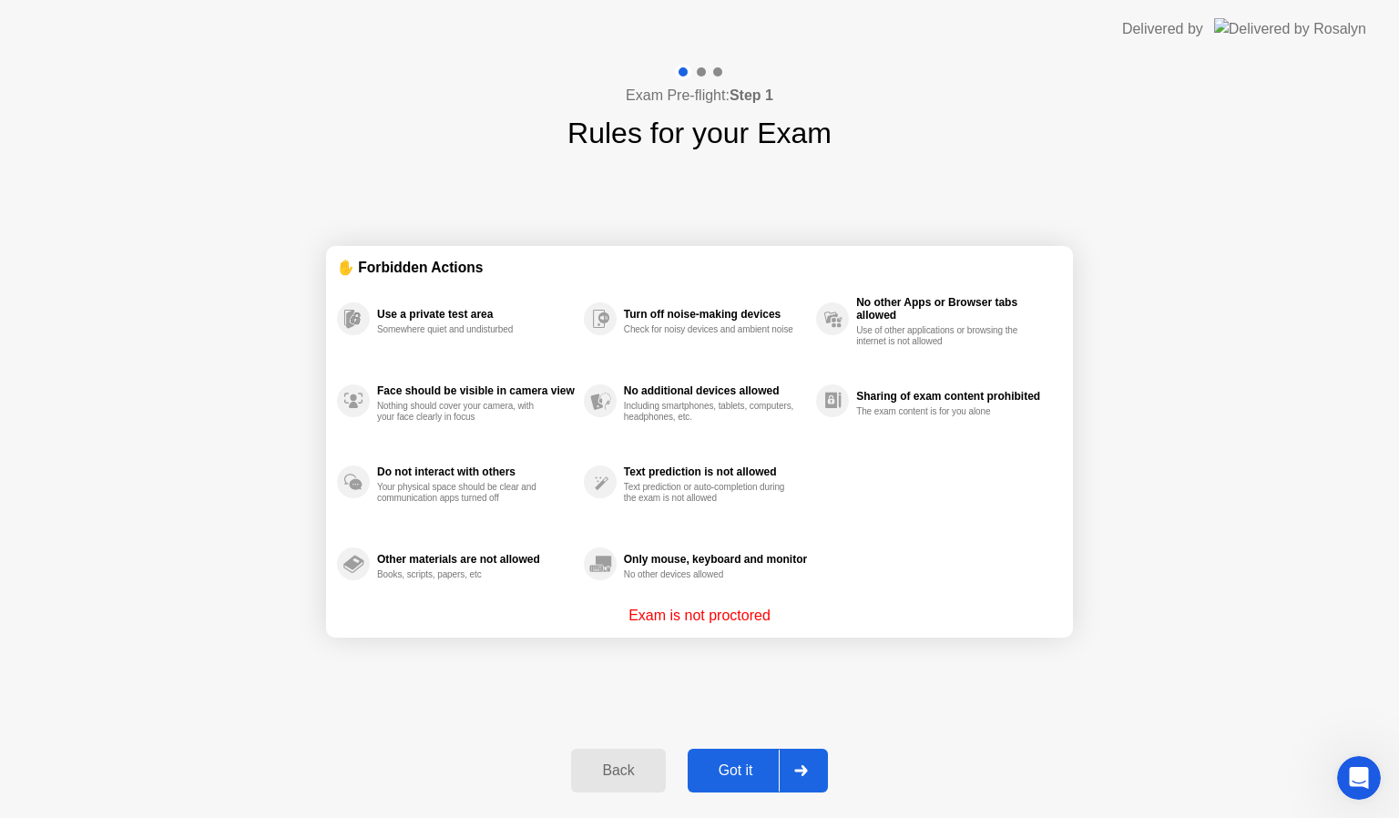
click at [694, 616] on p "Exam is not proctored" at bounding box center [700, 616] width 142 height 22
click at [754, 773] on div "Got it" at bounding box center [736, 771] width 86 height 16
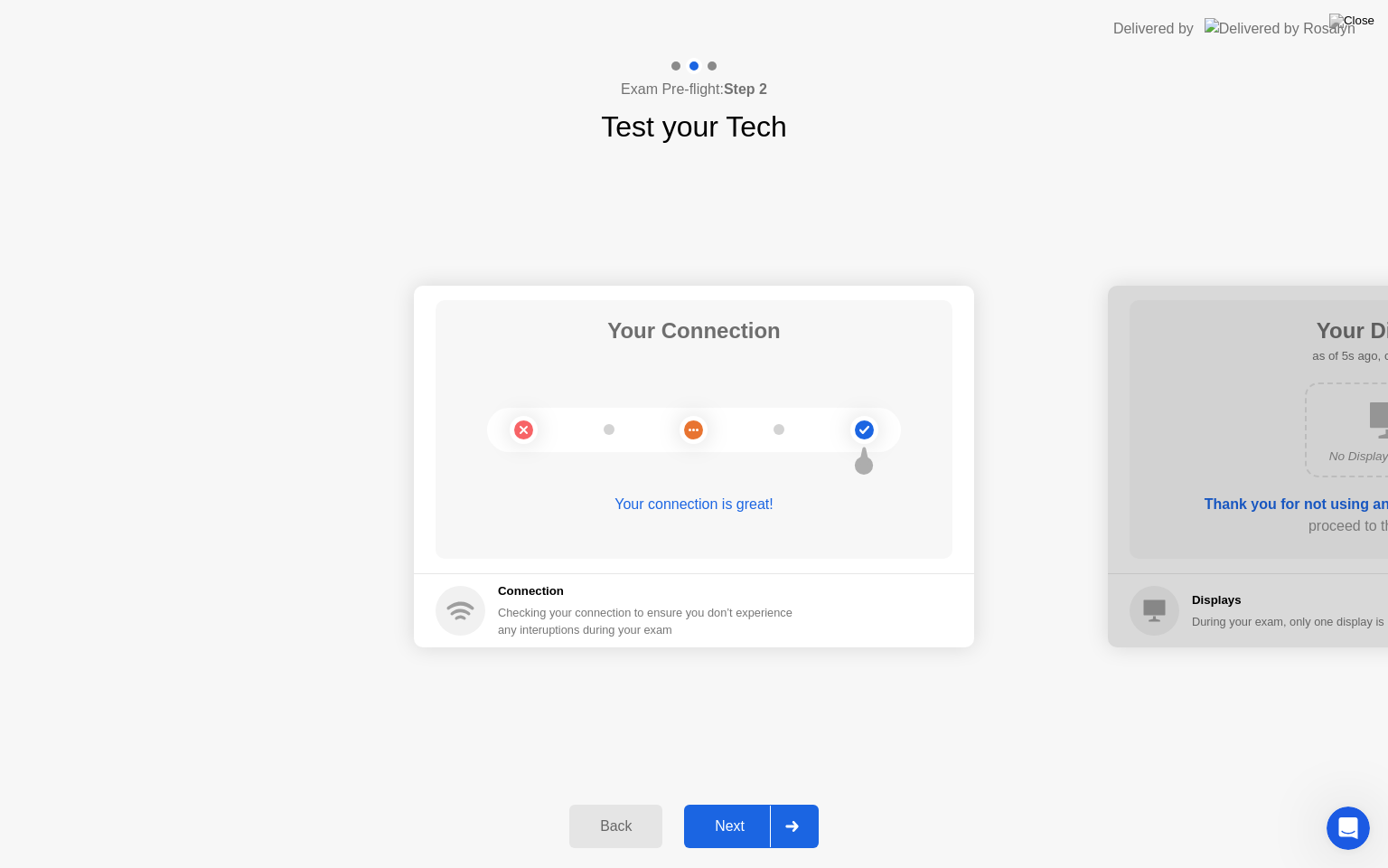
drag, startPoint x: 767, startPoint y: 821, endPoint x: 791, endPoint y: 821, distance: 24.0
click at [791, 810] on button "Next" at bounding box center [752, 826] width 135 height 44
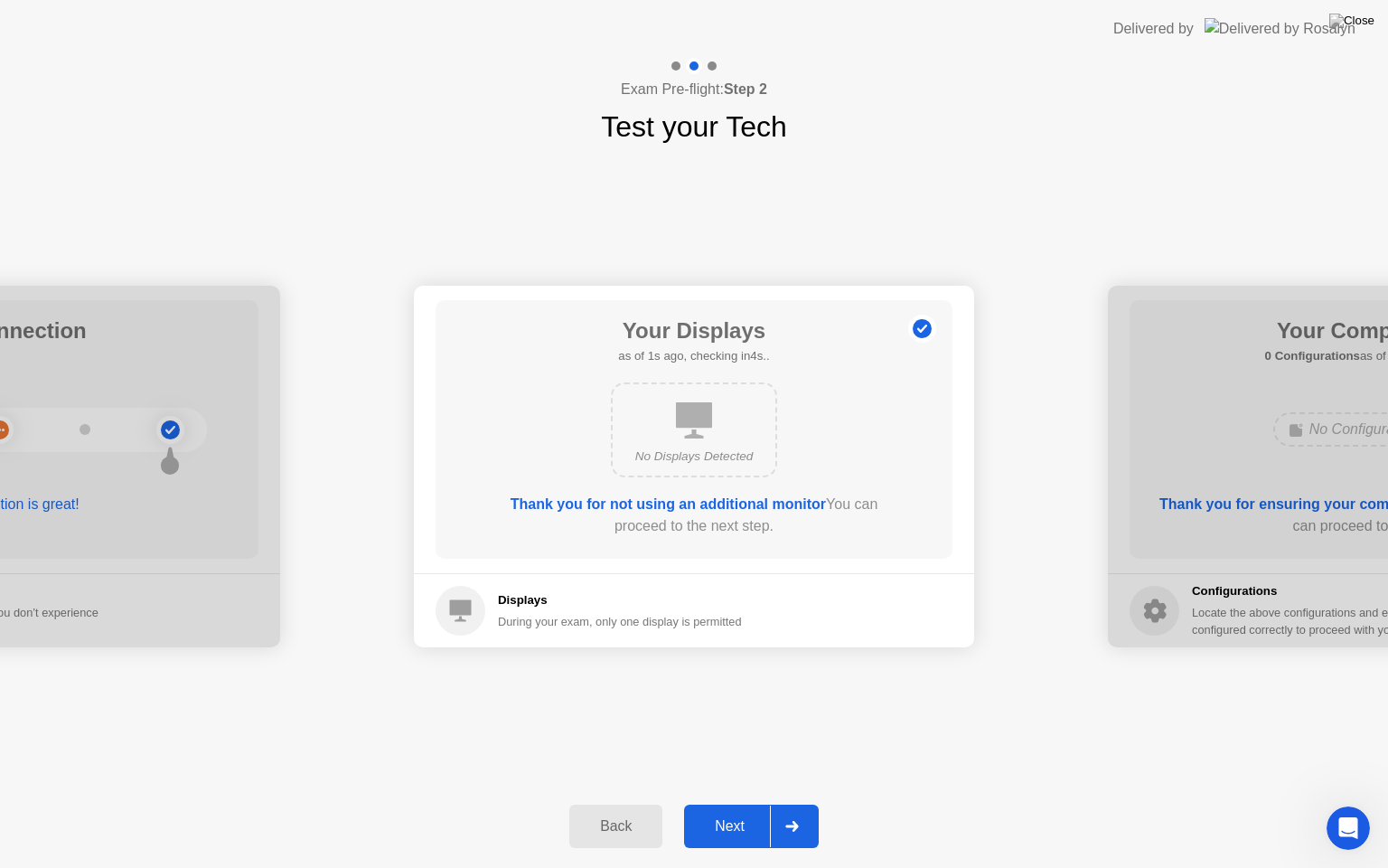
click at [791, 810] on icon at bounding box center [793, 825] width 14 height 11
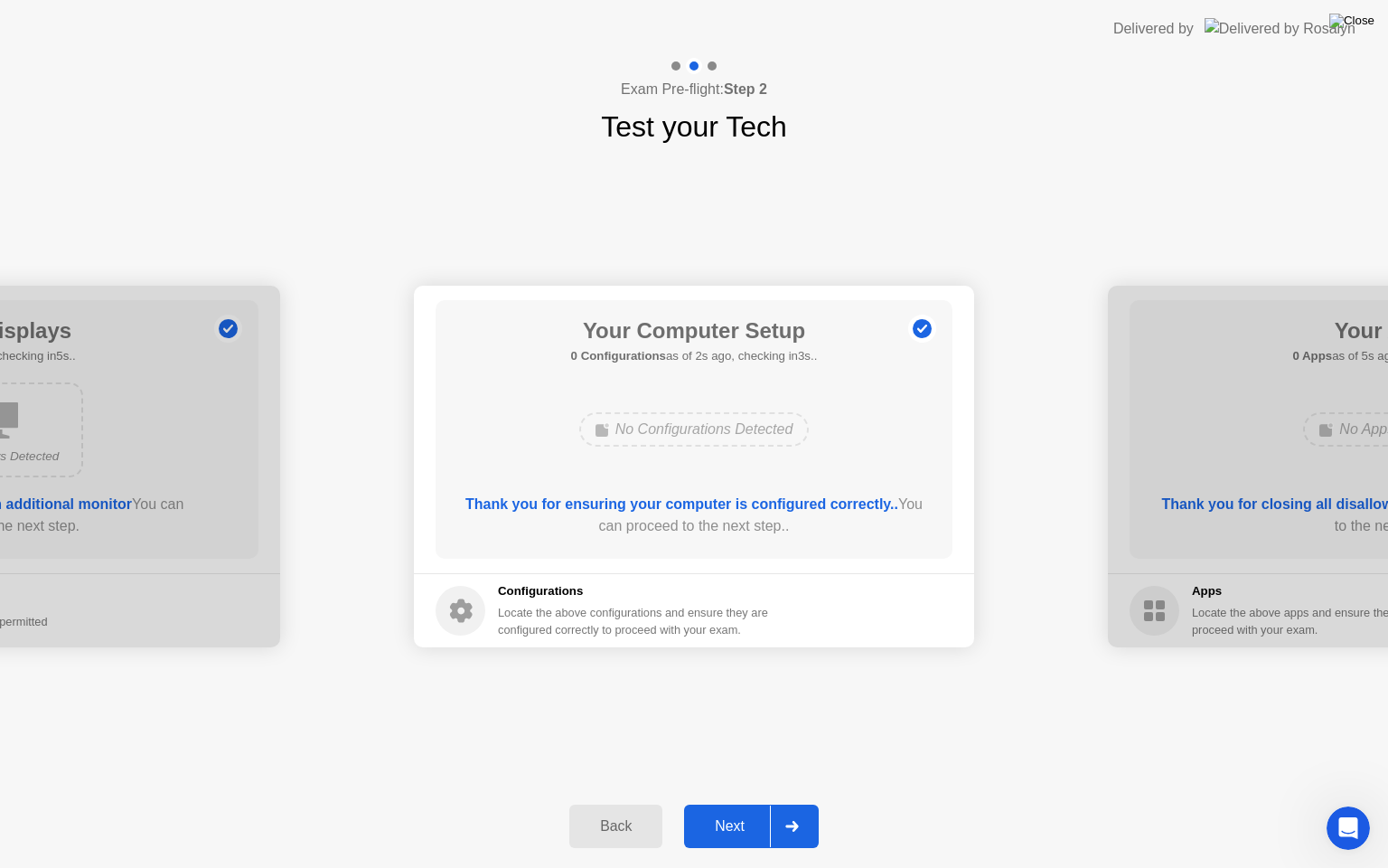
click at [1359, 23] on img at bounding box center [1352, 21] width 46 height 15
click at [1363, 12] on button at bounding box center [1352, 21] width 55 height 24
